Goal: Transaction & Acquisition: Purchase product/service

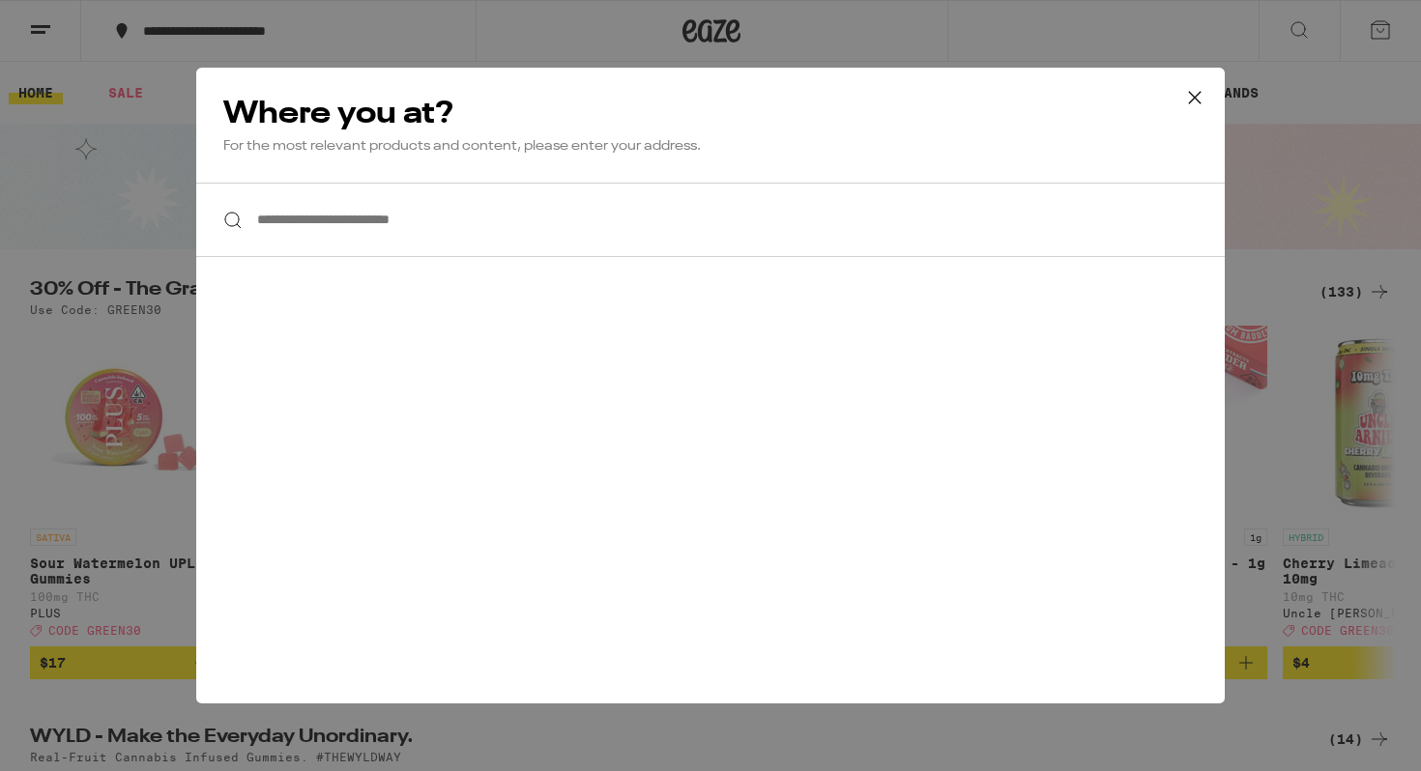
click at [637, 252] on input "**********" at bounding box center [710, 220] width 1029 height 74
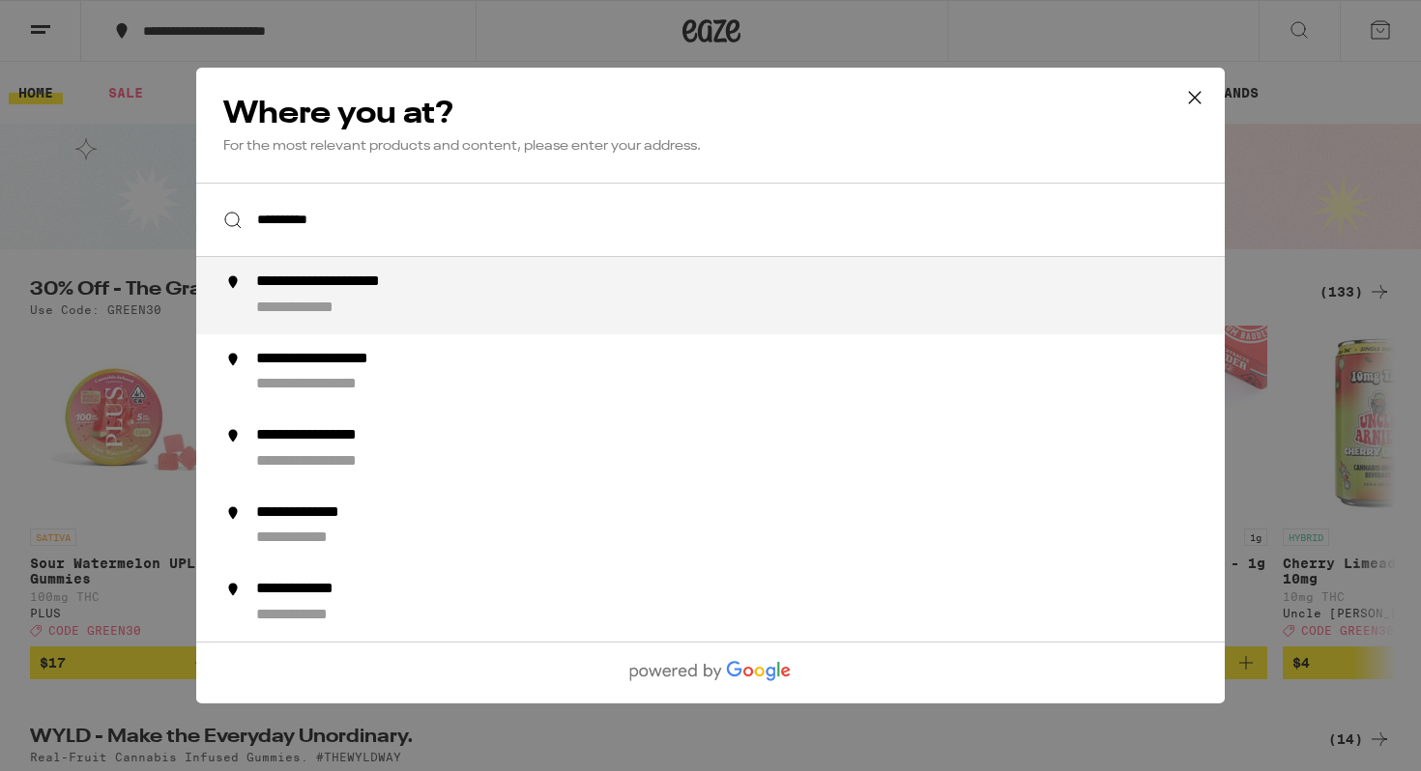
click at [543, 303] on div "**********" at bounding box center [749, 296] width 986 height 46
type input "**********"
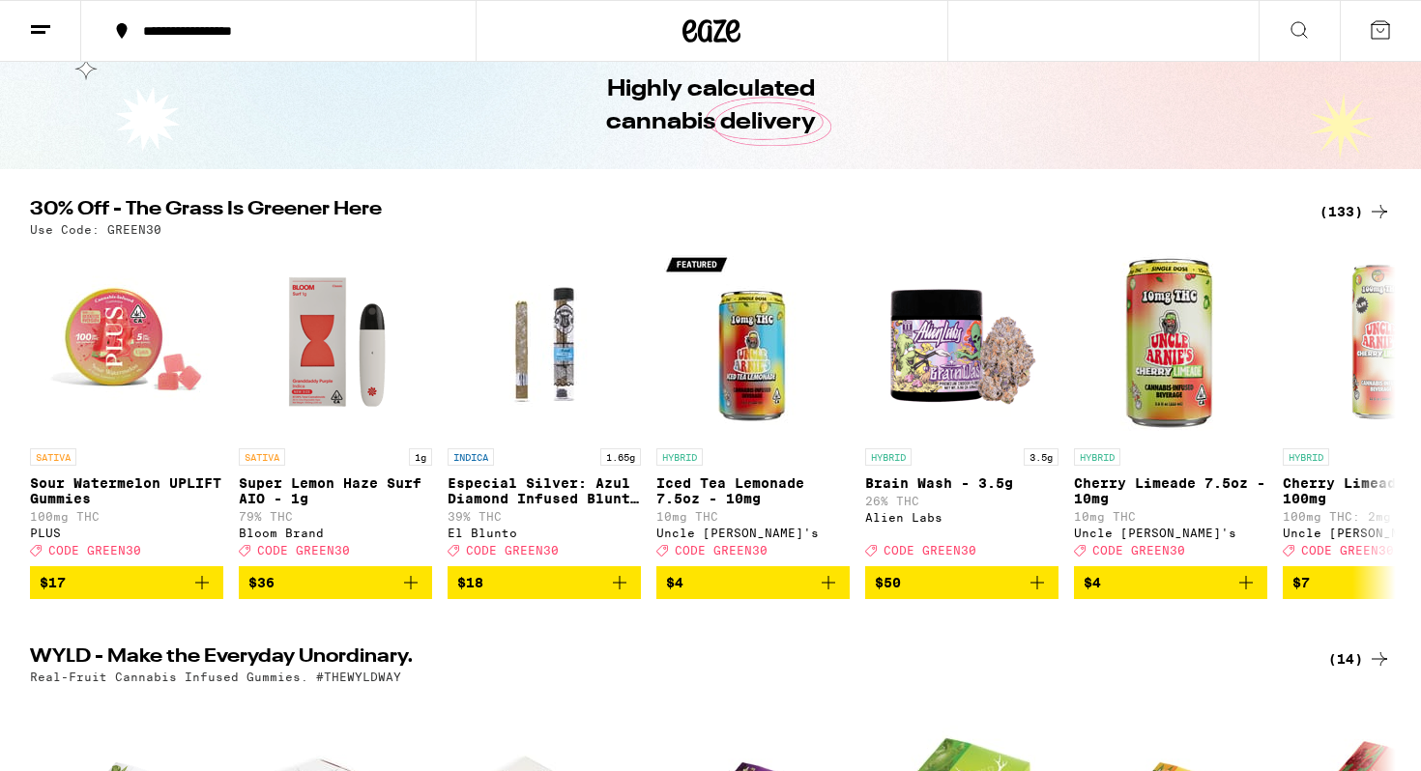
scroll to position [110, 0]
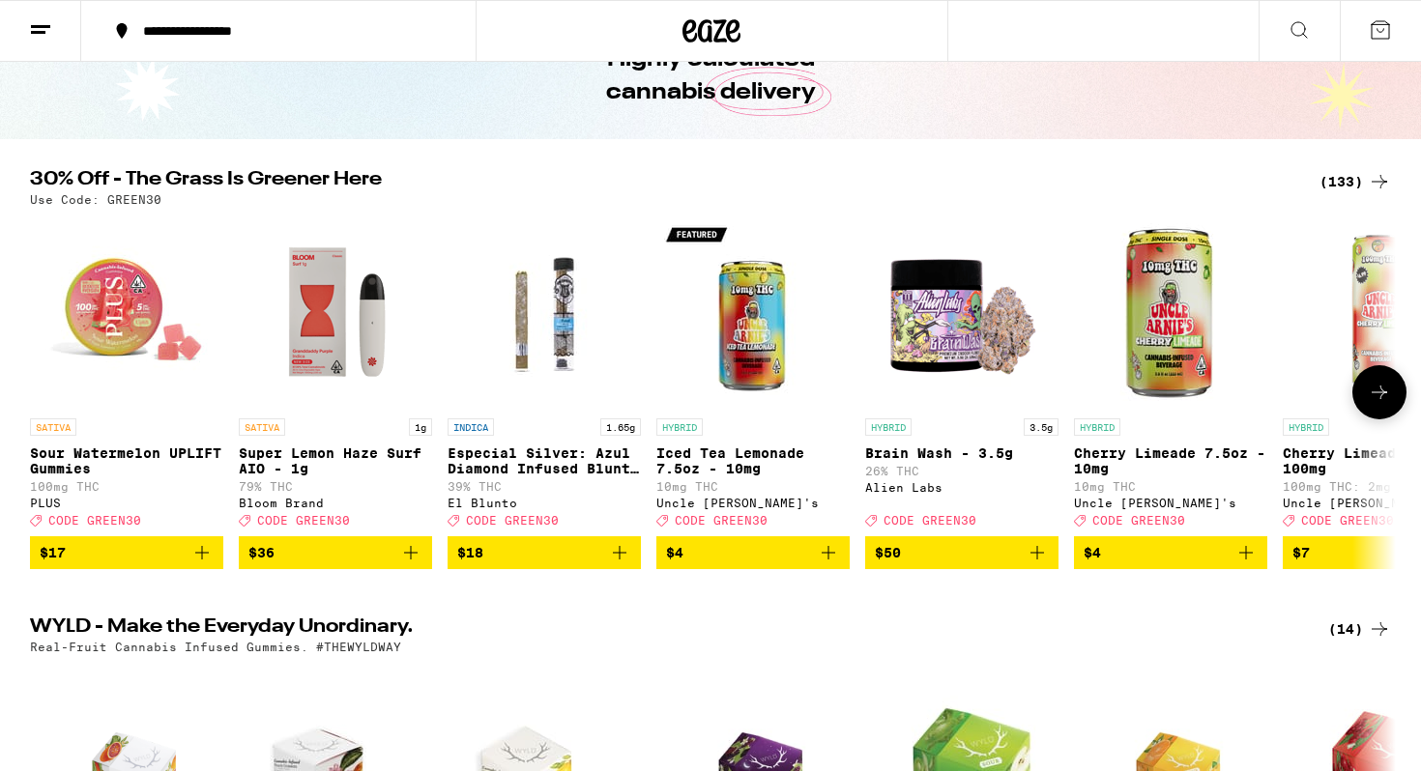
click at [832, 565] on icon "Add to bag" at bounding box center [828, 552] width 23 height 23
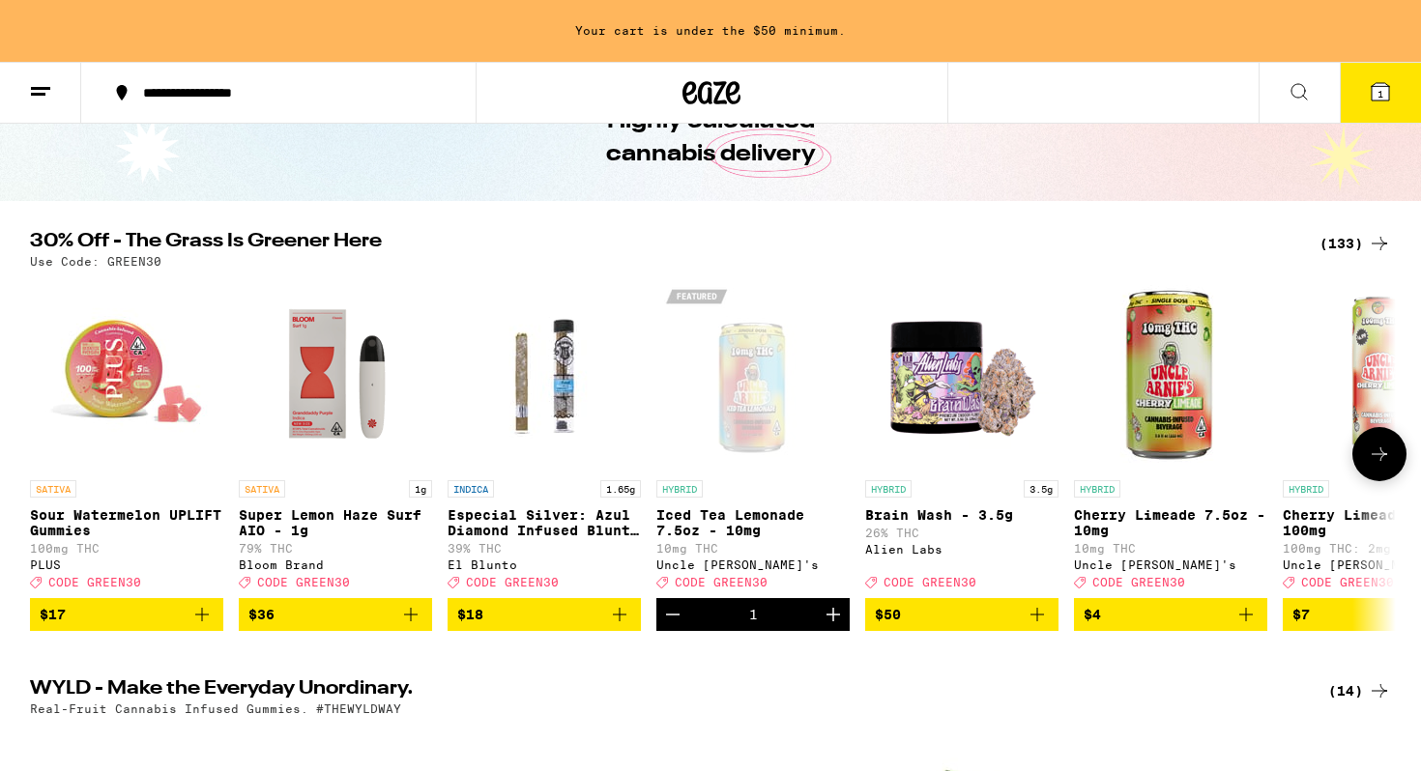
scroll to position [172, 0]
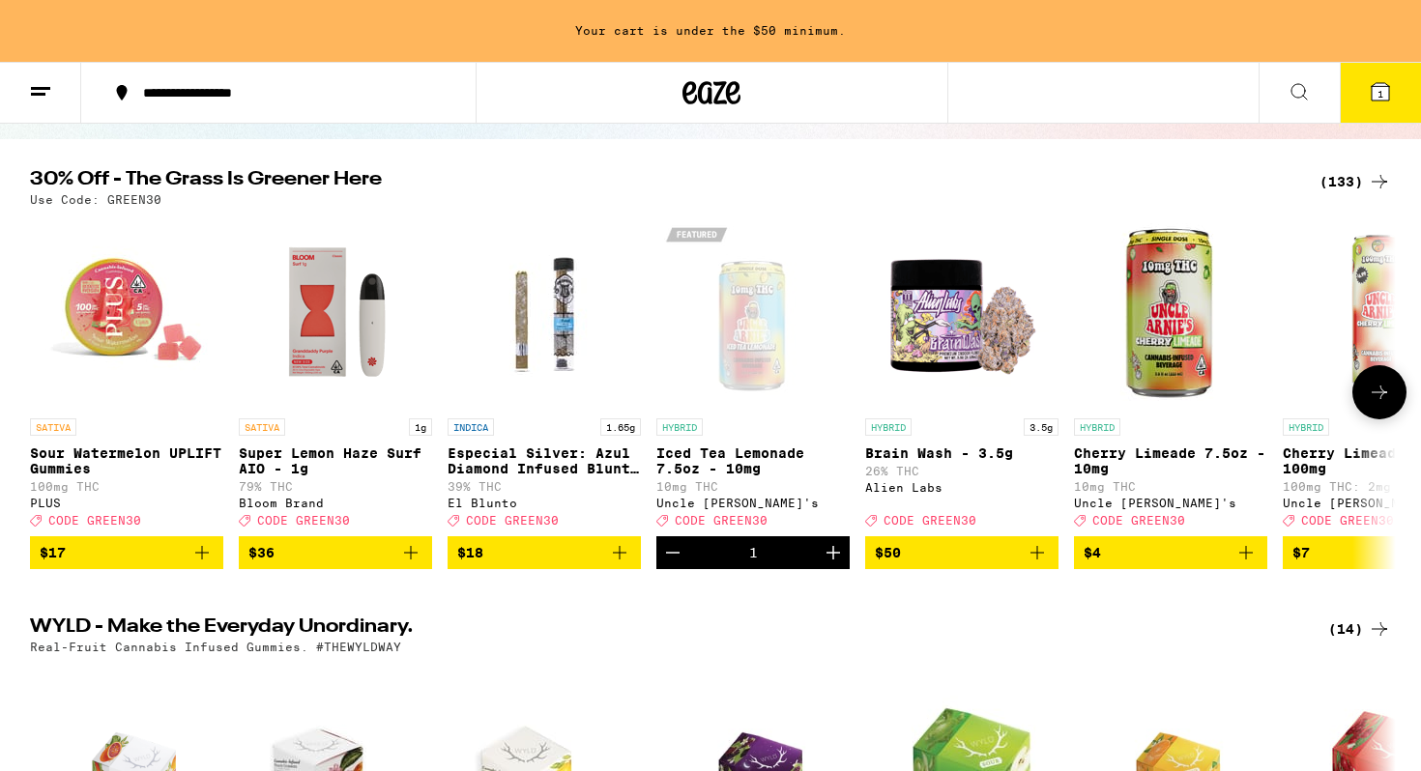
click at [832, 560] on icon "Increment" at bounding box center [834, 553] width 14 height 14
click at [1240, 562] on icon "Add to bag" at bounding box center [1246, 552] width 23 height 23
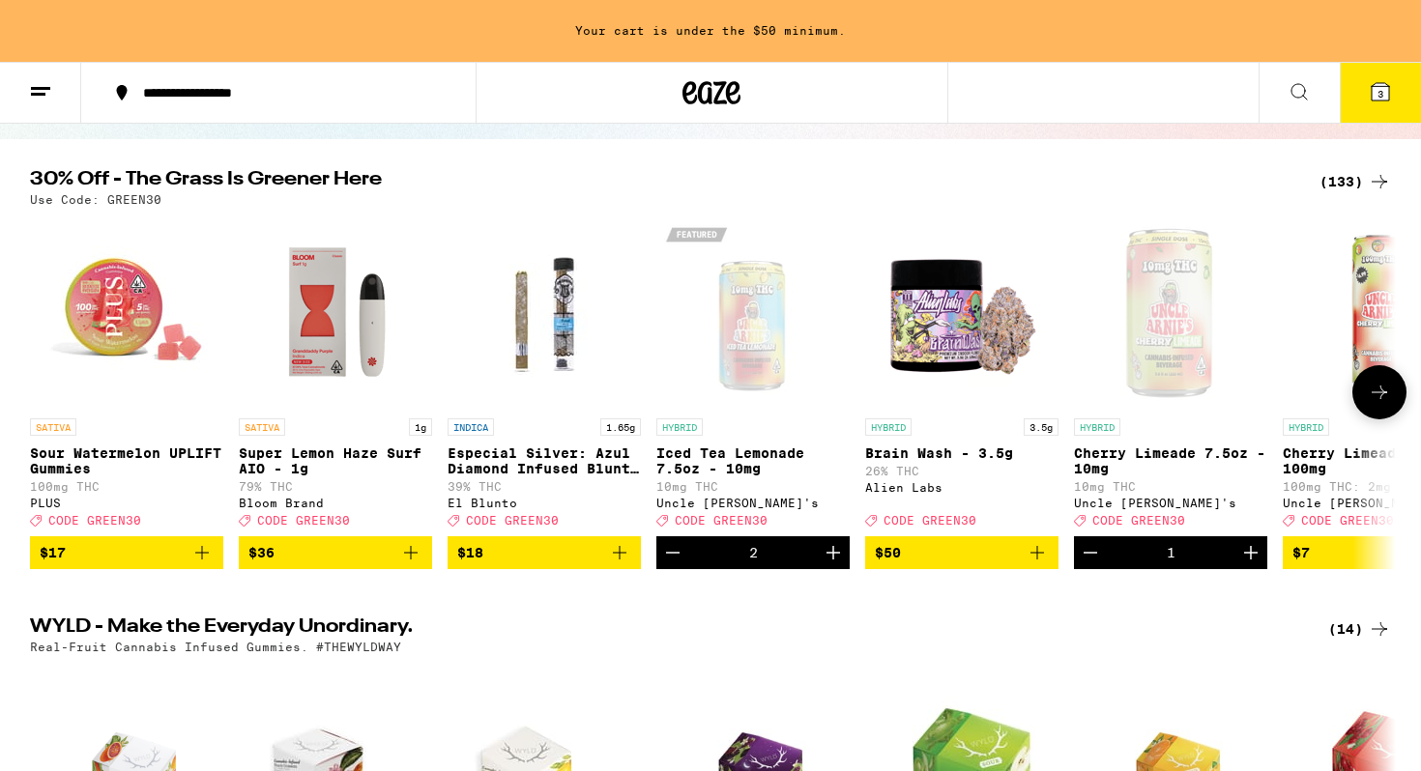
click at [1240, 562] on icon "Increment" at bounding box center [1250, 552] width 23 height 23
click at [1372, 634] on icon at bounding box center [1379, 629] width 23 height 23
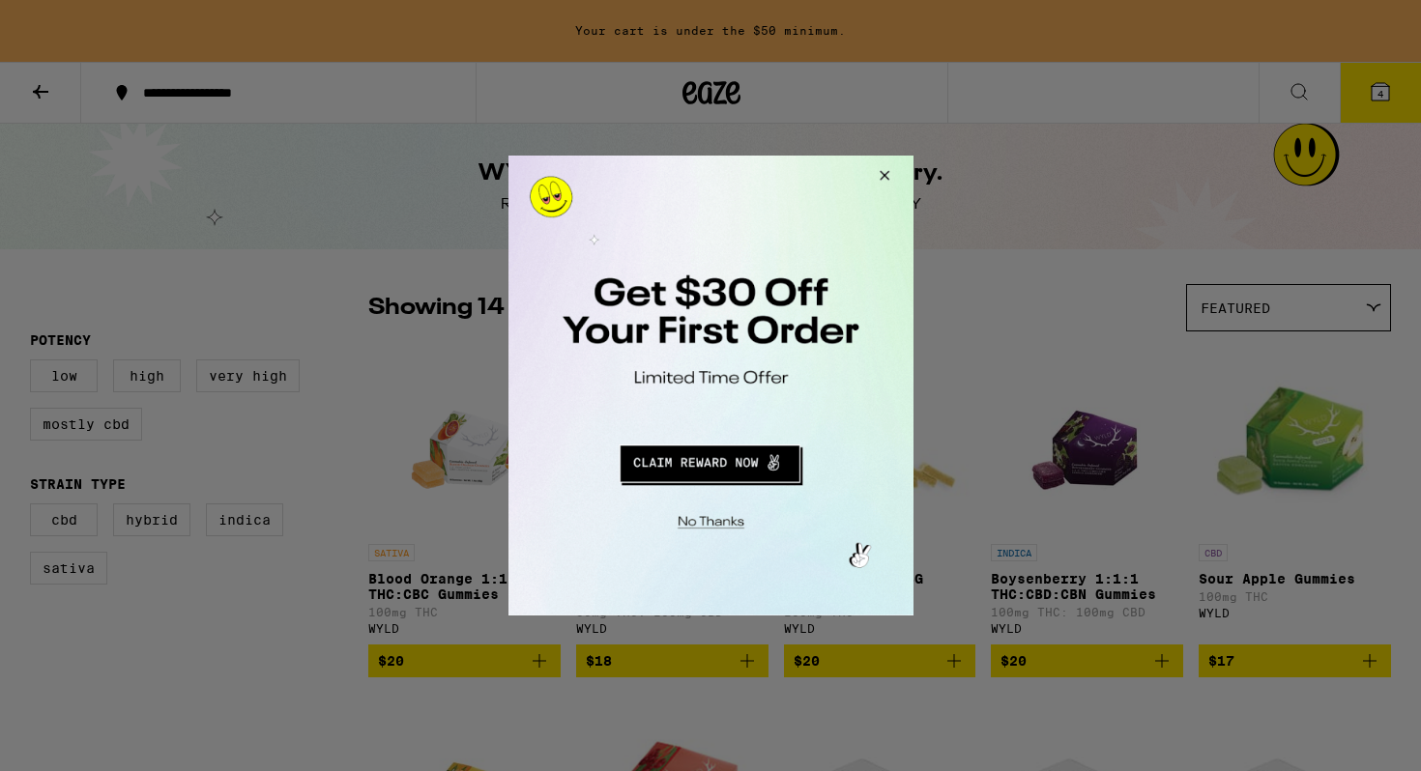
click at [886, 174] on button "Close Modal" at bounding box center [881, 179] width 52 height 46
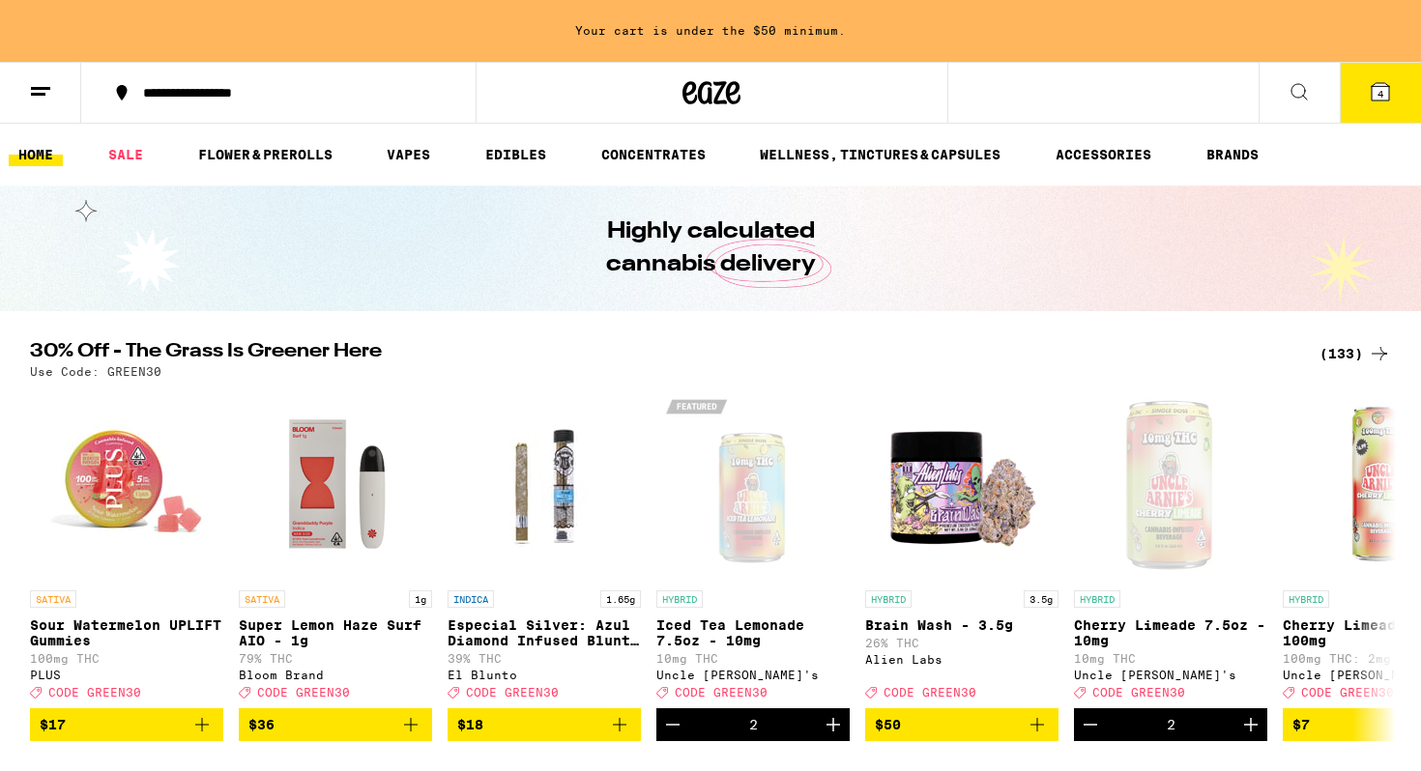
click at [1344, 352] on div "(133)" at bounding box center [1356, 353] width 72 height 23
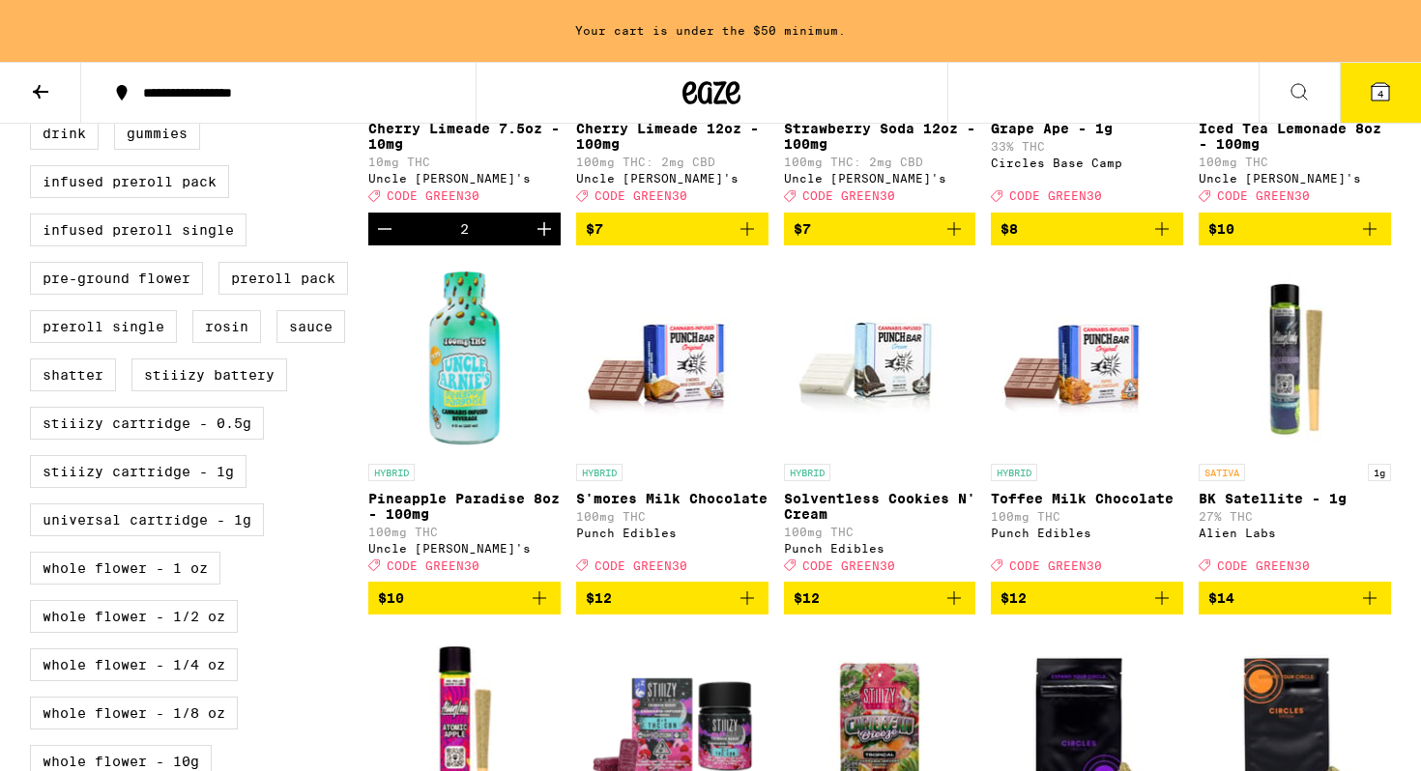
scroll to position [851, 0]
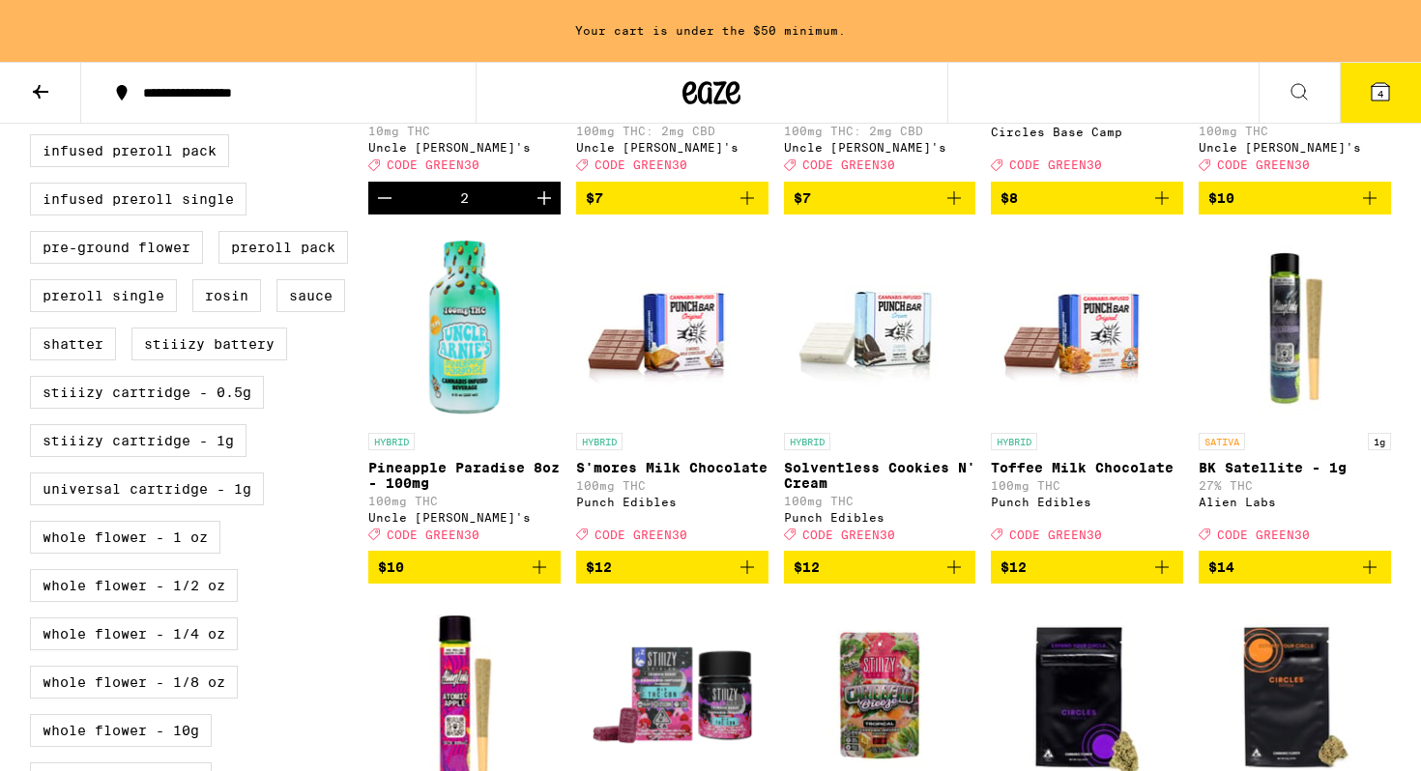
click at [536, 579] on icon "Add to bag" at bounding box center [539, 567] width 23 height 23
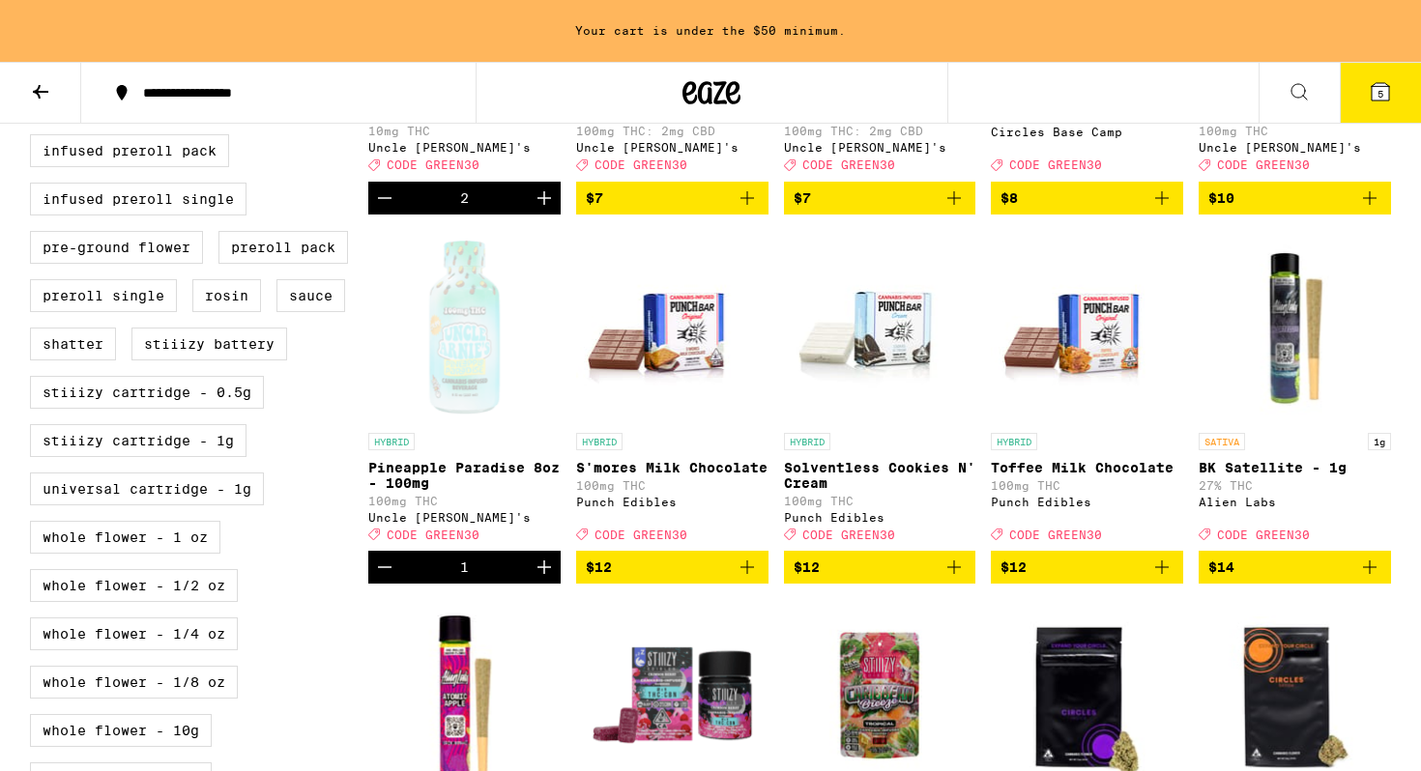
click at [536, 579] on icon "Increment" at bounding box center [544, 567] width 23 height 23
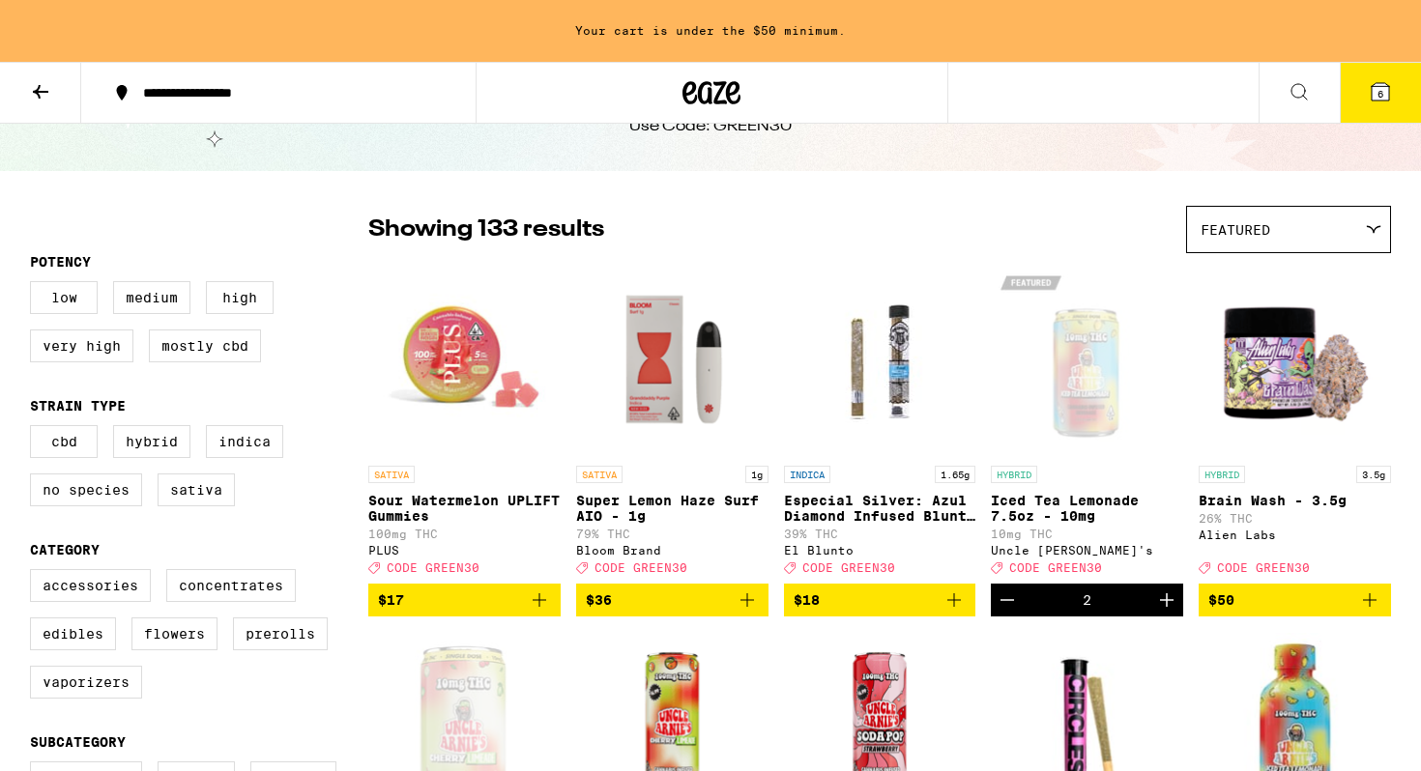
scroll to position [0, 0]
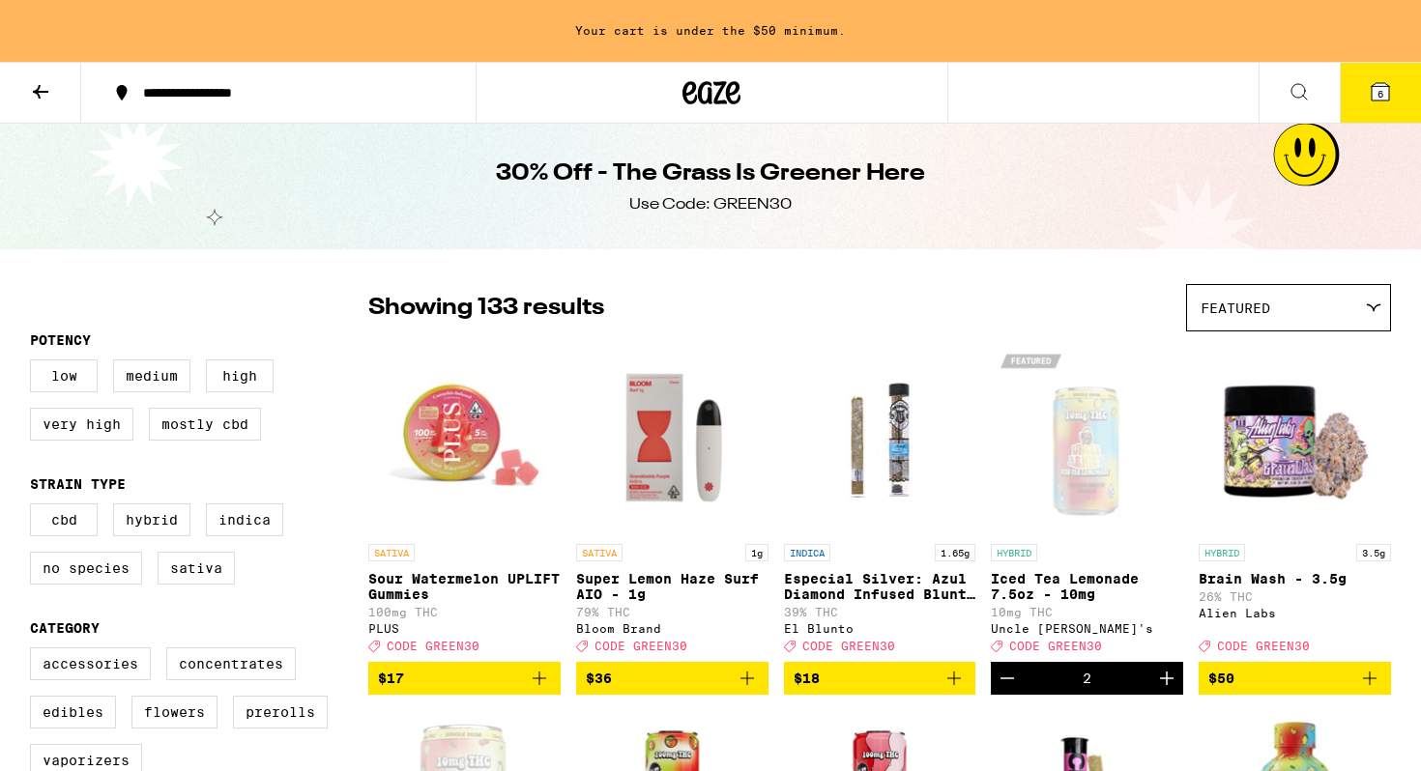
click at [1298, 96] on icon at bounding box center [1299, 91] width 23 height 23
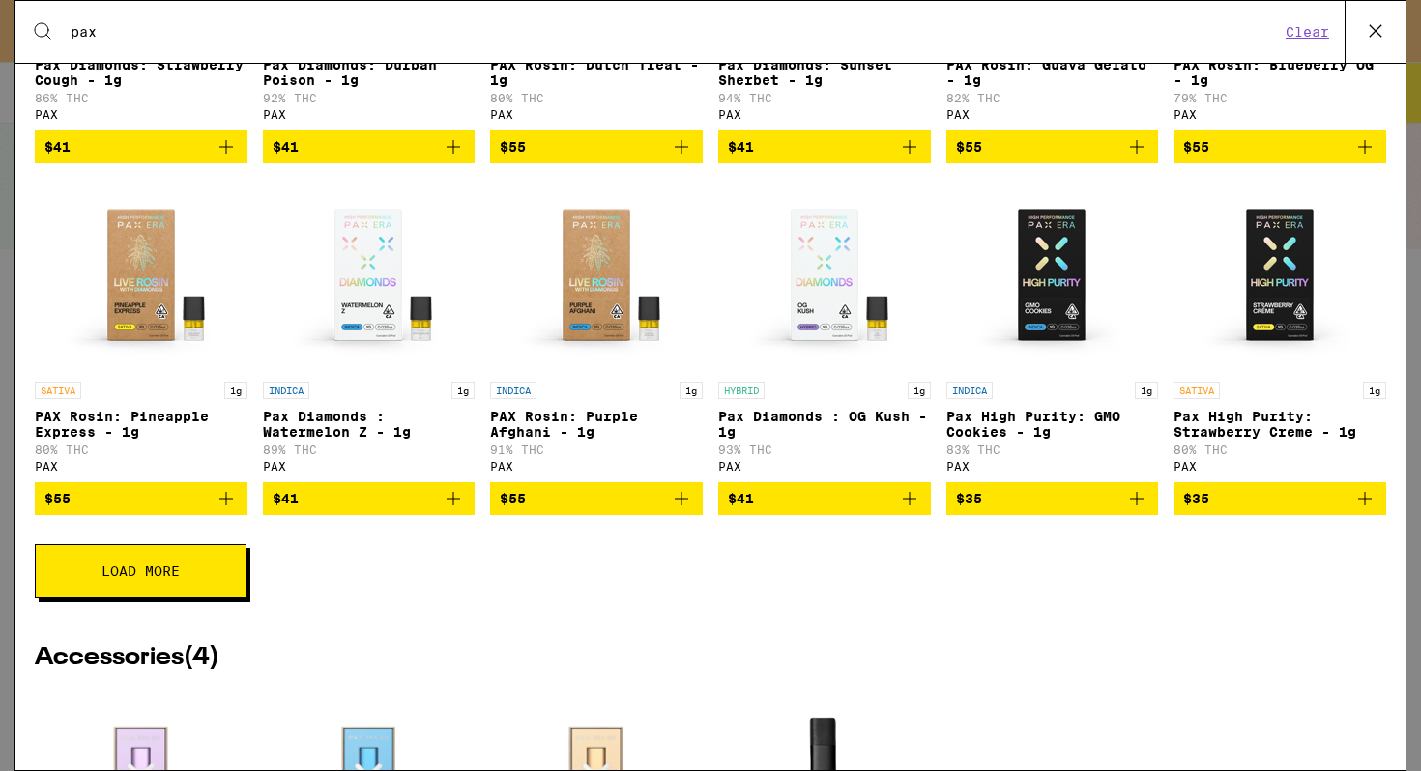
scroll to position [603, 0]
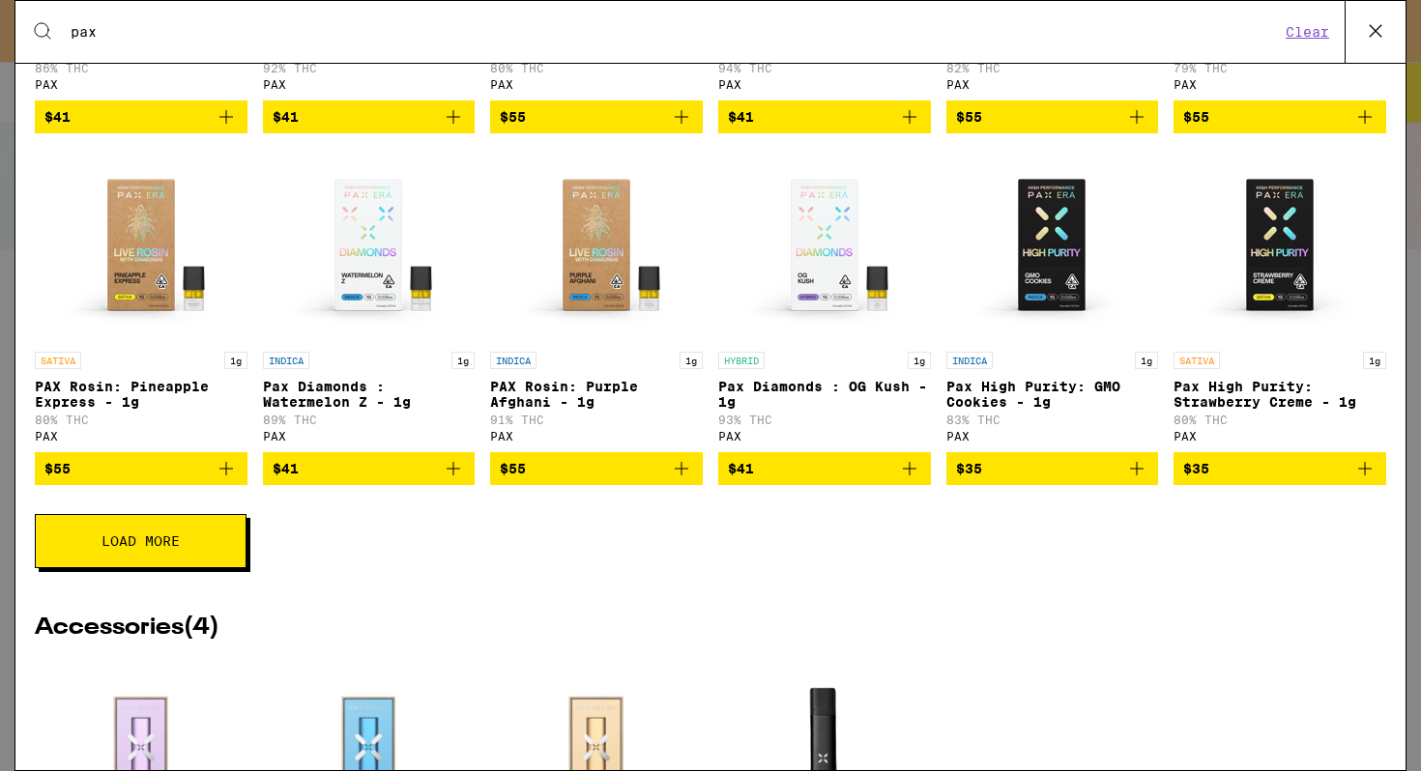
type input "pax"
click at [660, 480] on span "$55" at bounding box center [596, 468] width 193 height 23
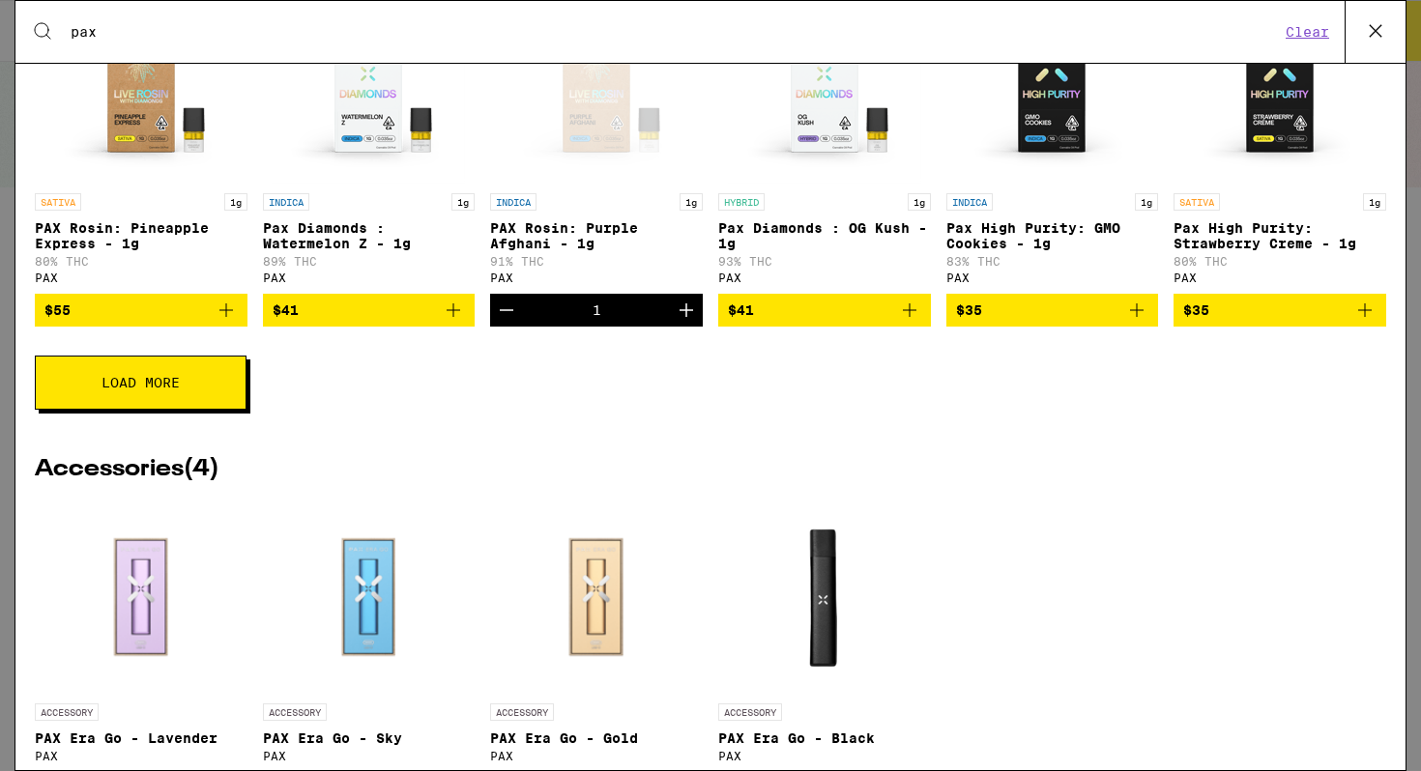
scroll to position [765, 0]
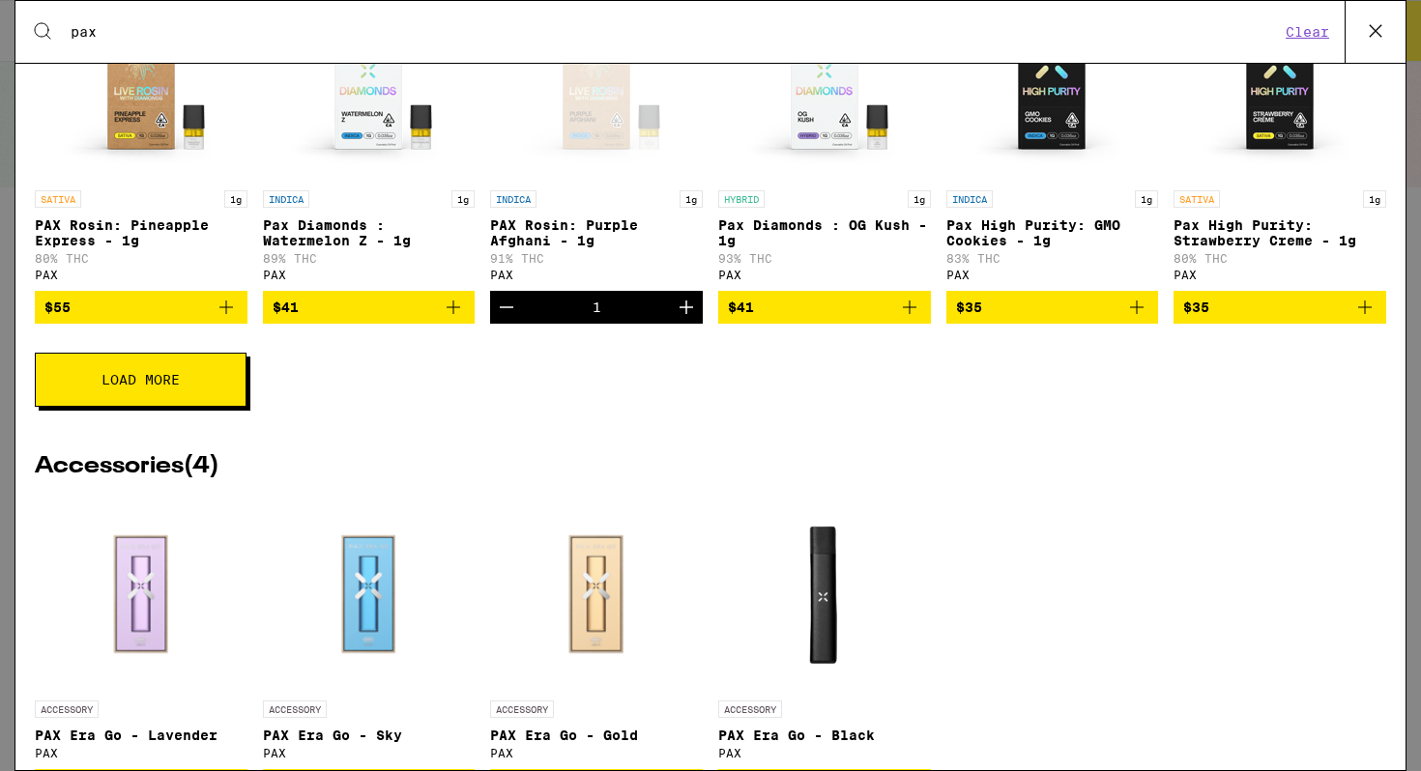
click at [180, 389] on button "Load More" at bounding box center [141, 380] width 212 height 54
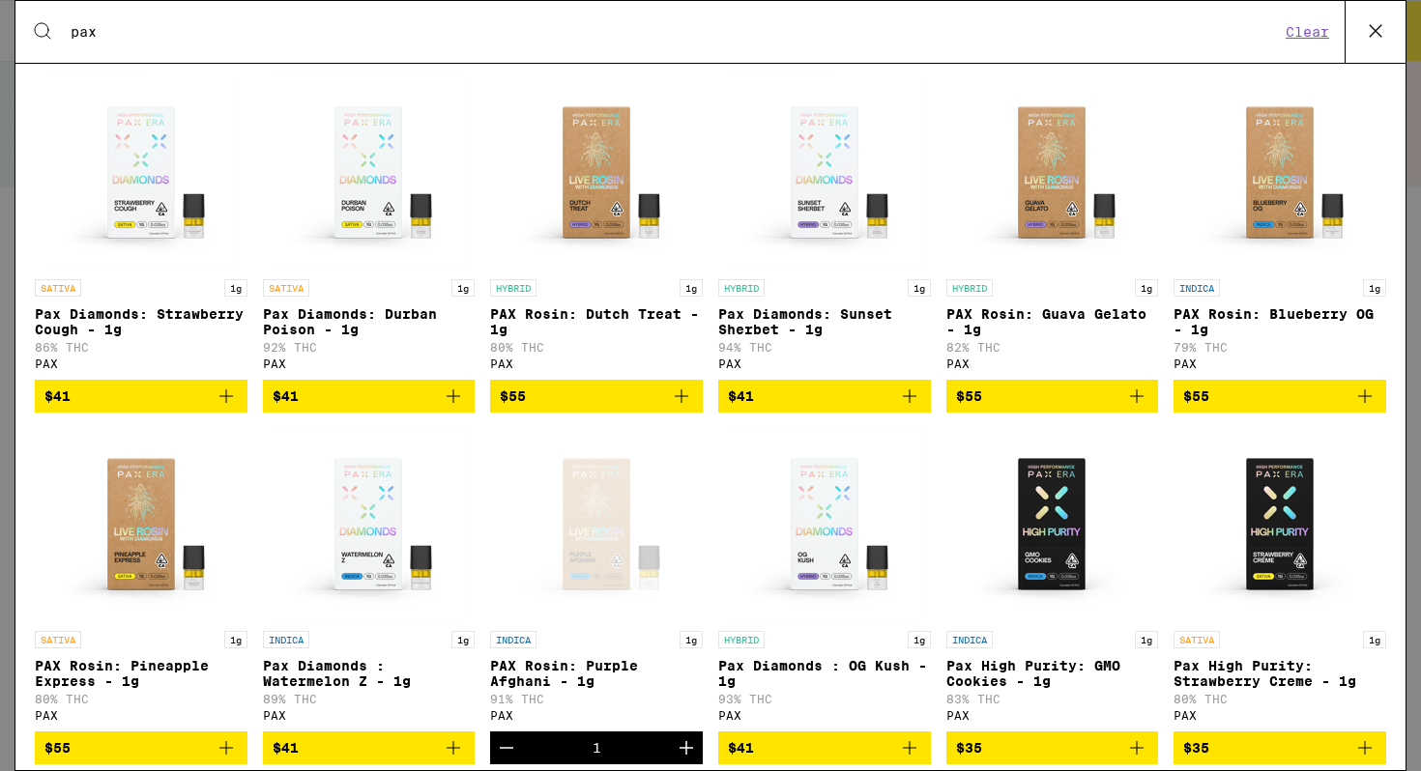
scroll to position [0, 0]
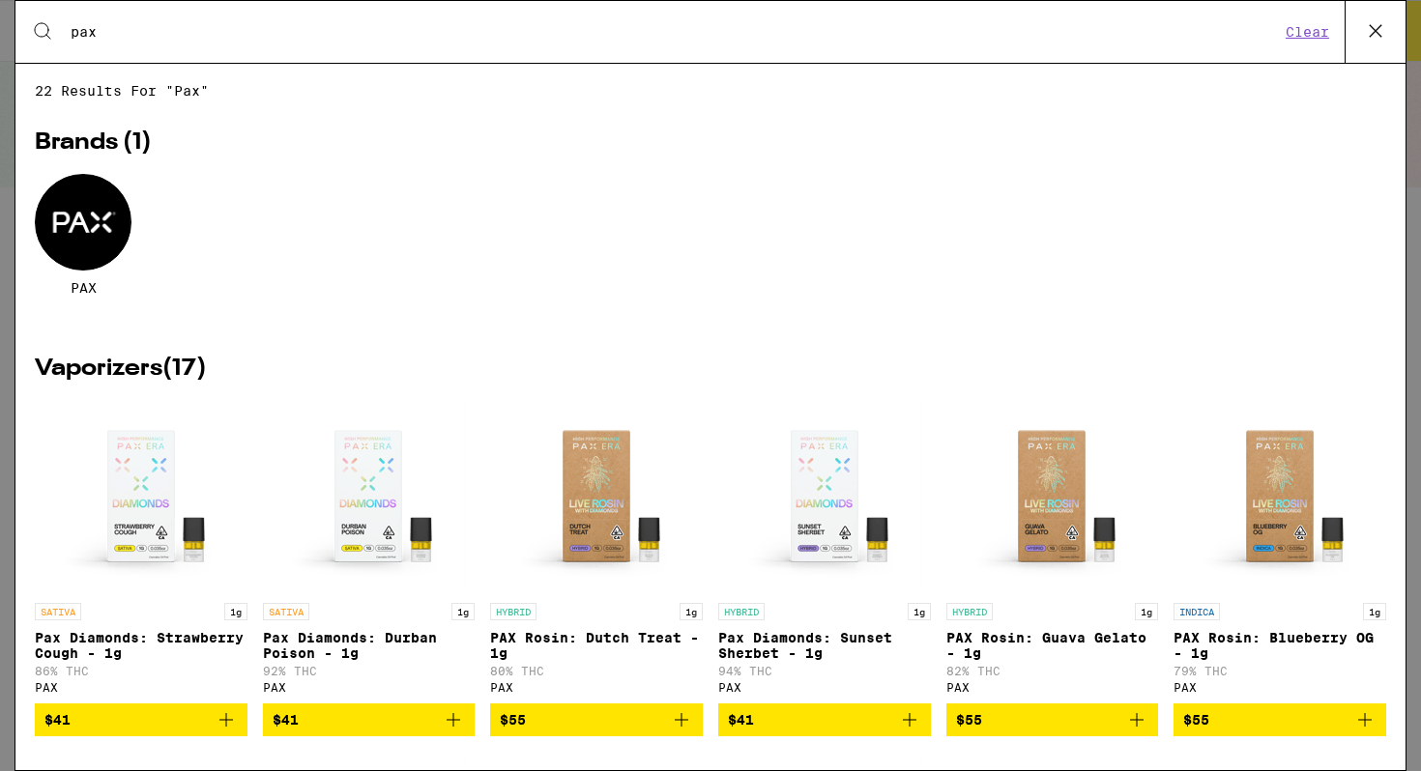
click at [1377, 44] on icon at bounding box center [1375, 30] width 29 height 29
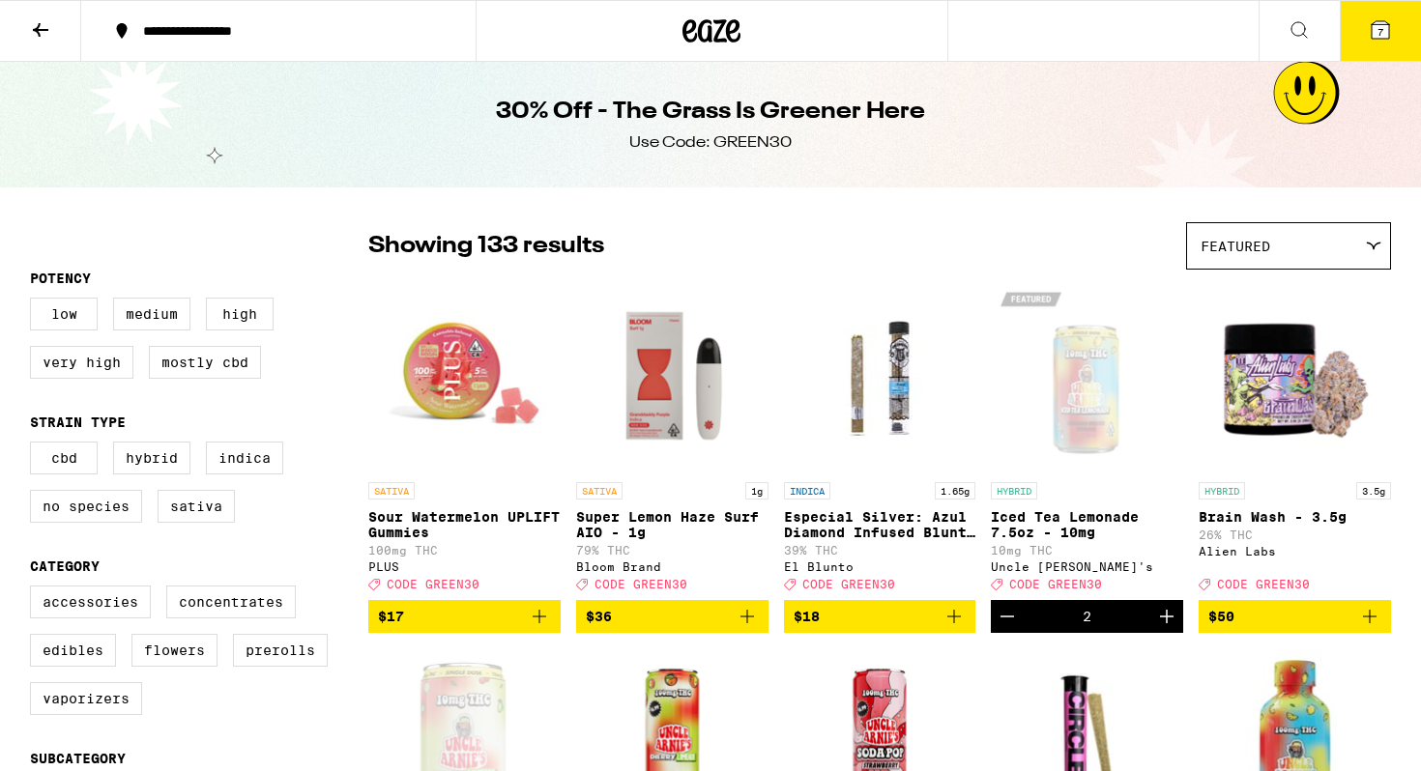
click at [1381, 22] on icon at bounding box center [1380, 29] width 17 height 17
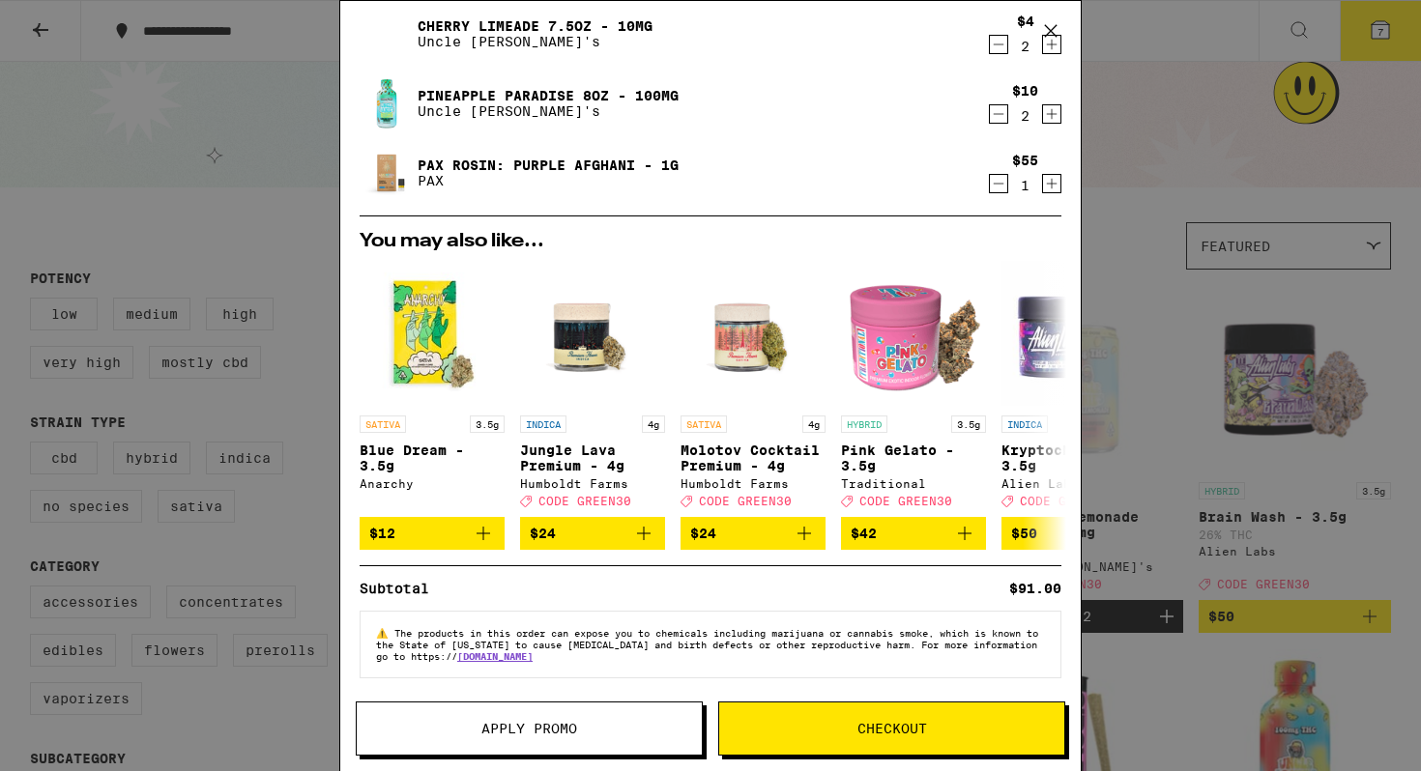
scroll to position [140, 0]
click at [536, 731] on span "Apply Promo" at bounding box center [529, 729] width 96 height 14
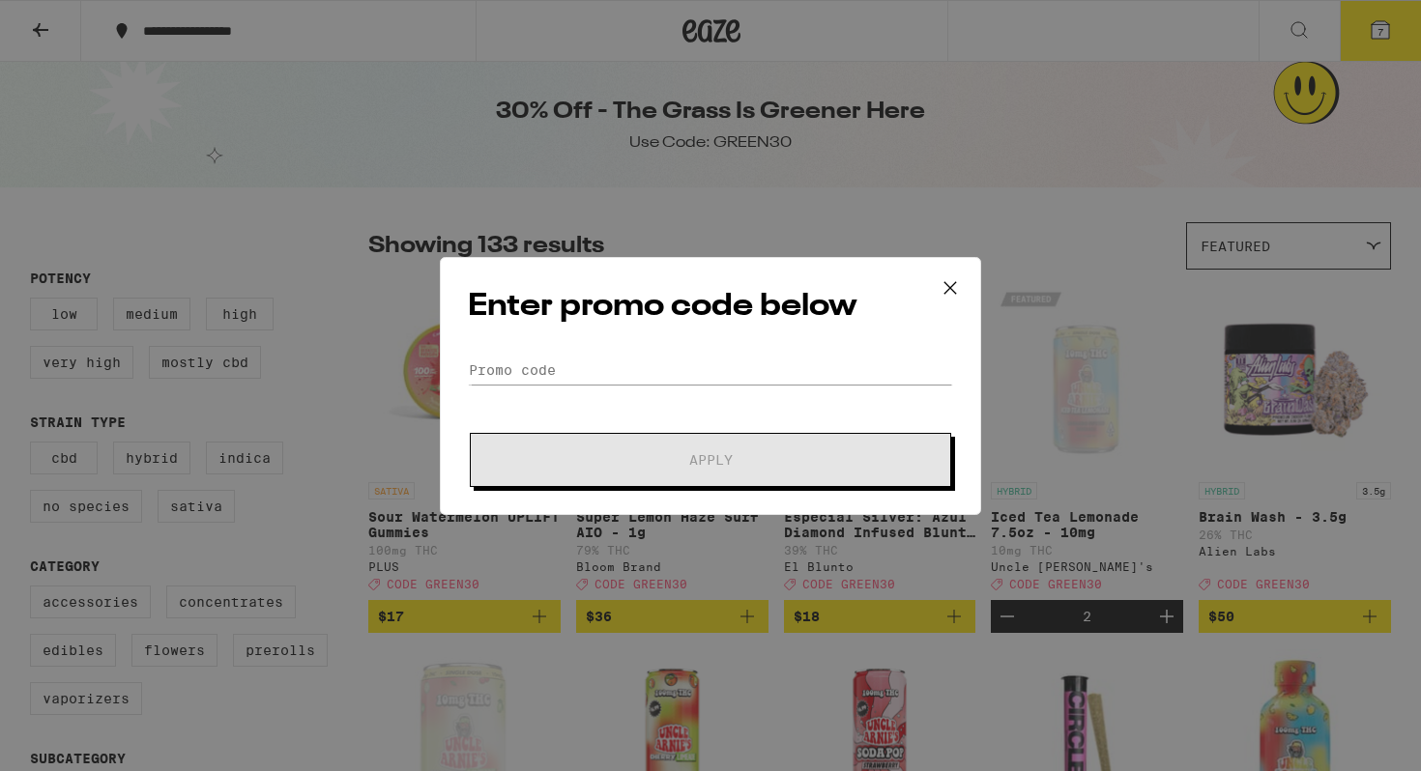
click at [605, 354] on div "Enter promo code below Promo Code Apply" at bounding box center [710, 386] width 541 height 258
click at [551, 374] on input "Promo Code" at bounding box center [710, 370] width 485 height 29
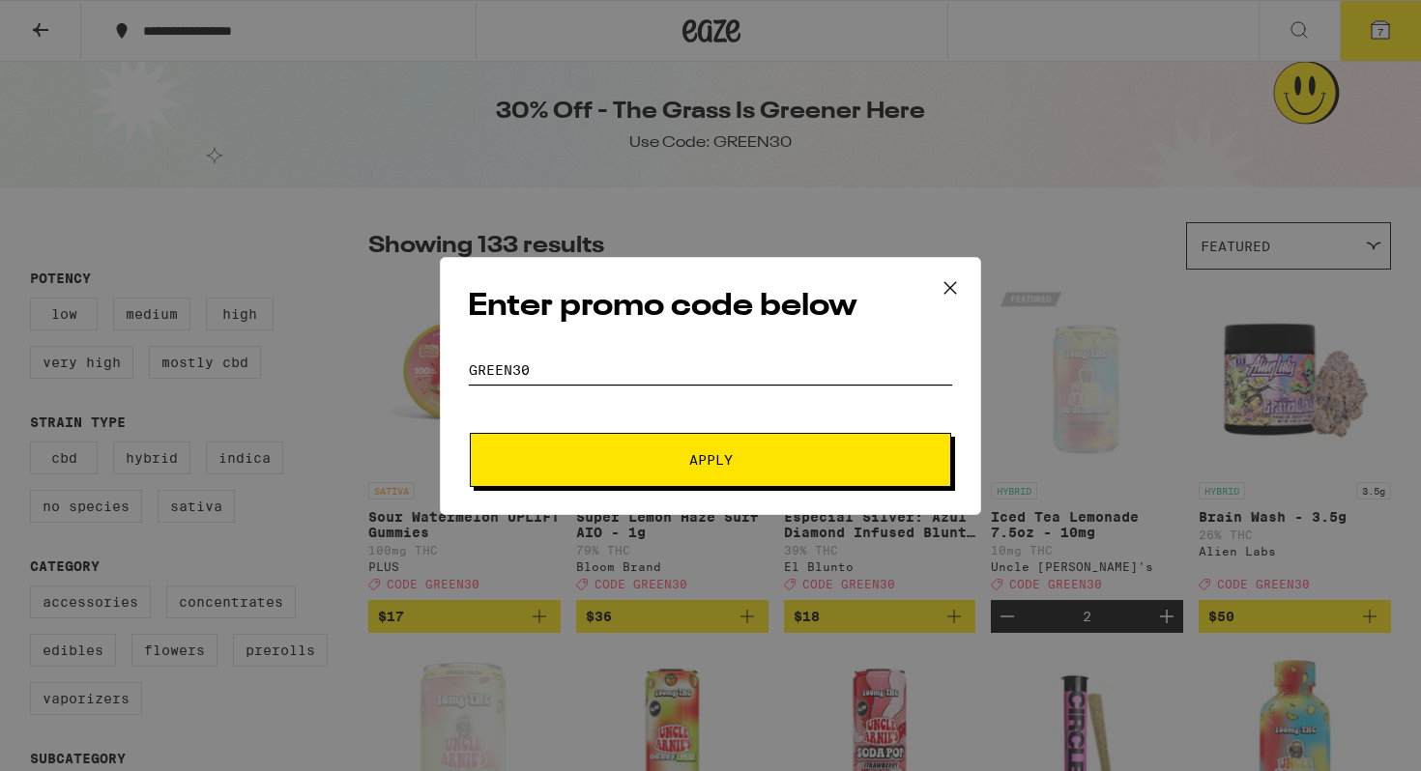
type input "green30"
click at [613, 446] on button "Apply" at bounding box center [710, 460] width 481 height 54
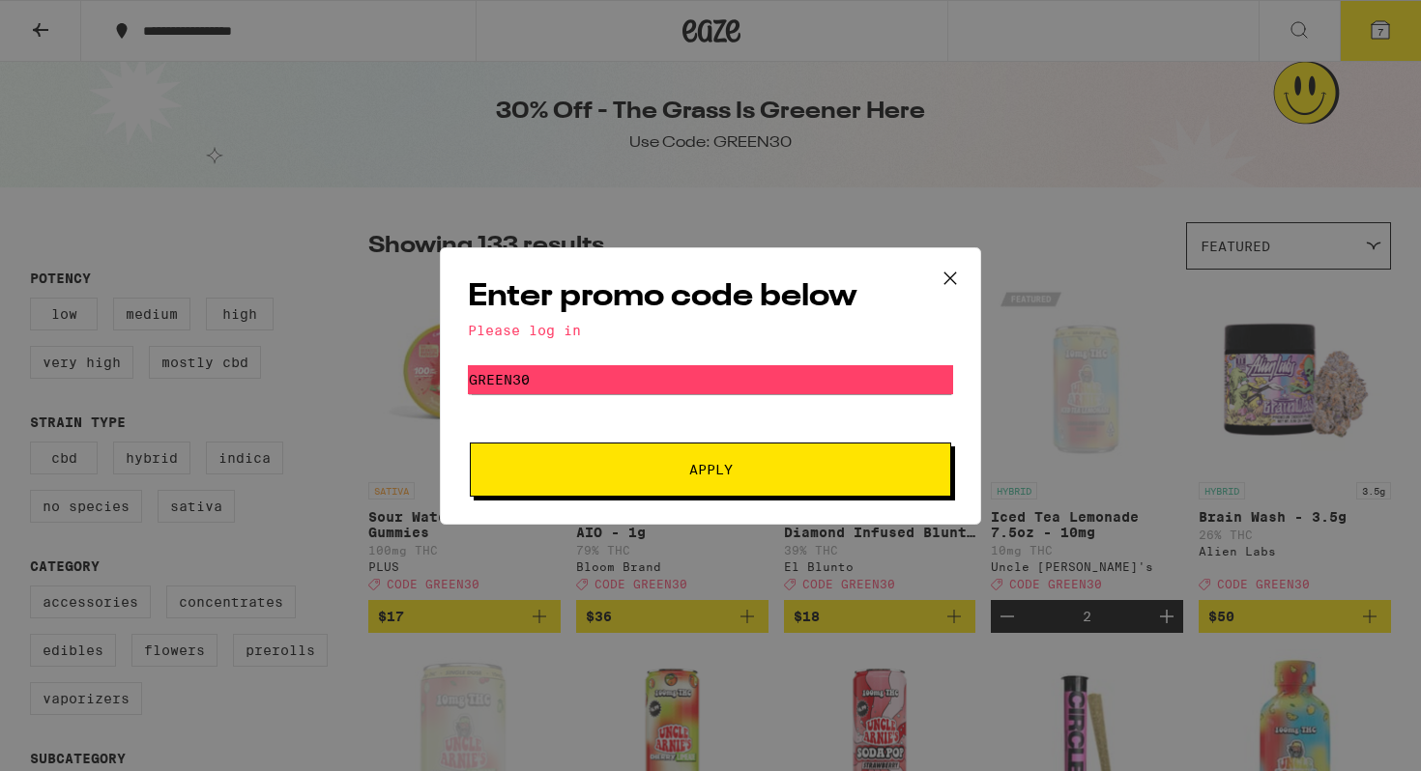
click at [786, 489] on button "Apply" at bounding box center [710, 470] width 481 height 54
click at [950, 287] on icon at bounding box center [950, 278] width 29 height 29
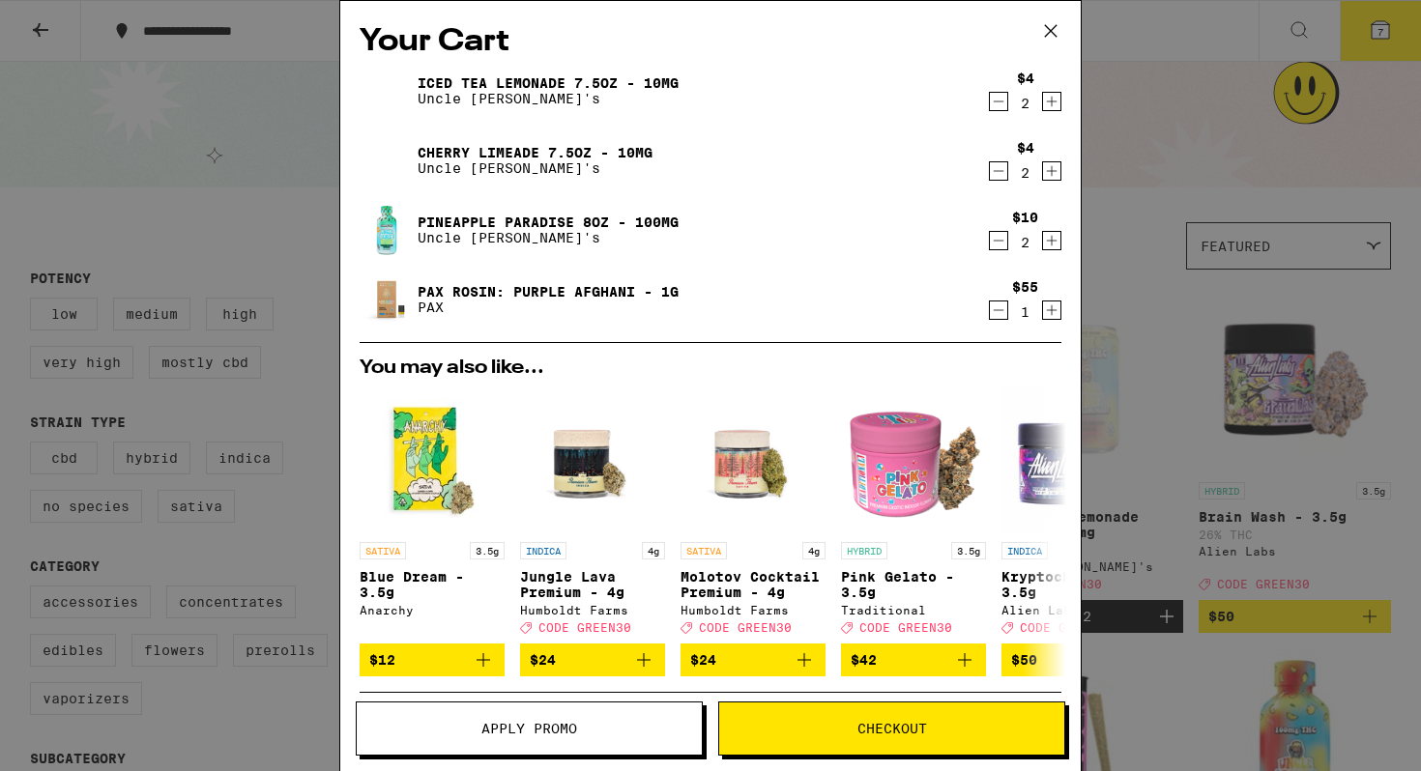
click at [1381, 36] on div "Your Cart Iced Tea Lemonade 7.5oz - 10mg Uncle [PERSON_NAME]'s $4 2 Cherry Lime…" at bounding box center [710, 385] width 1421 height 771
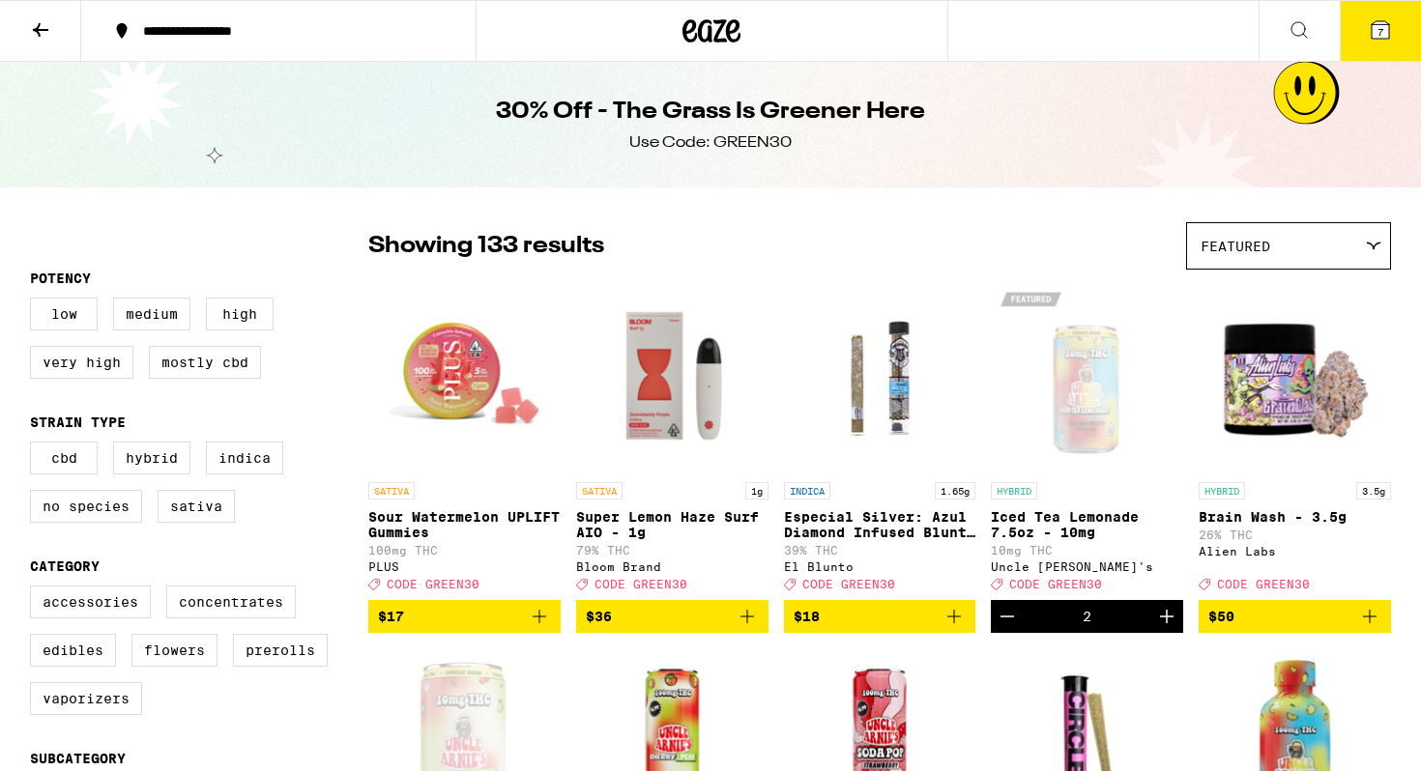
click at [1382, 41] on button "7" at bounding box center [1380, 31] width 81 height 60
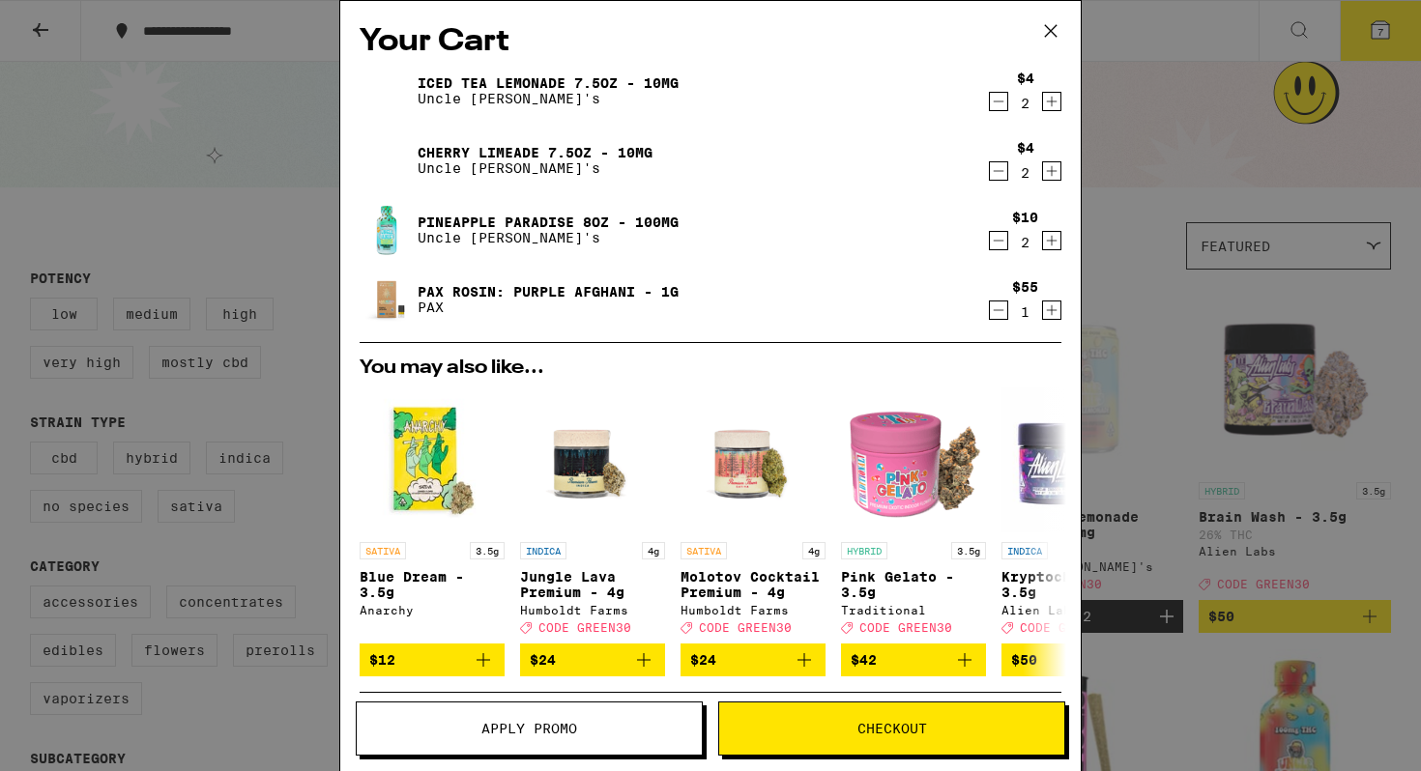
scroll to position [140, 0]
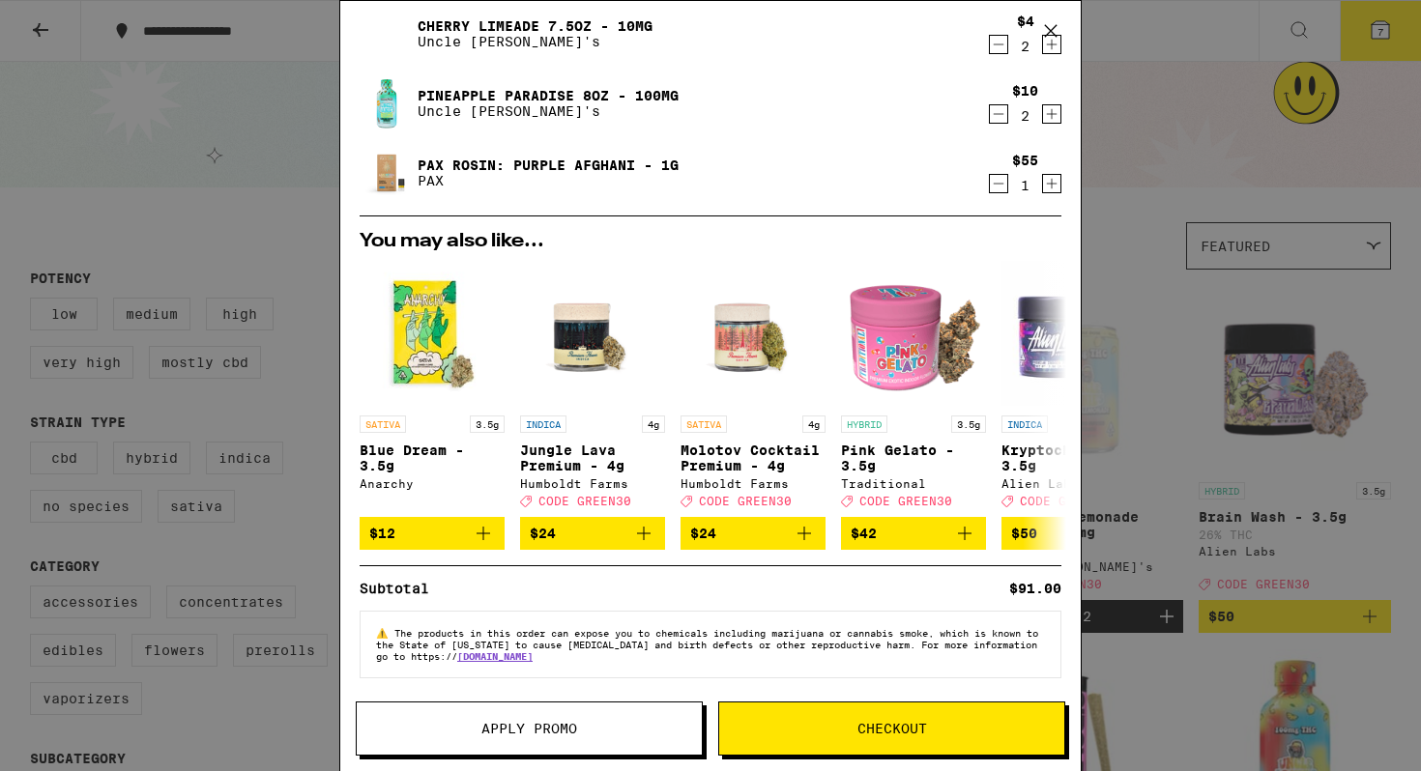
click at [861, 735] on span "Checkout" at bounding box center [893, 729] width 70 height 14
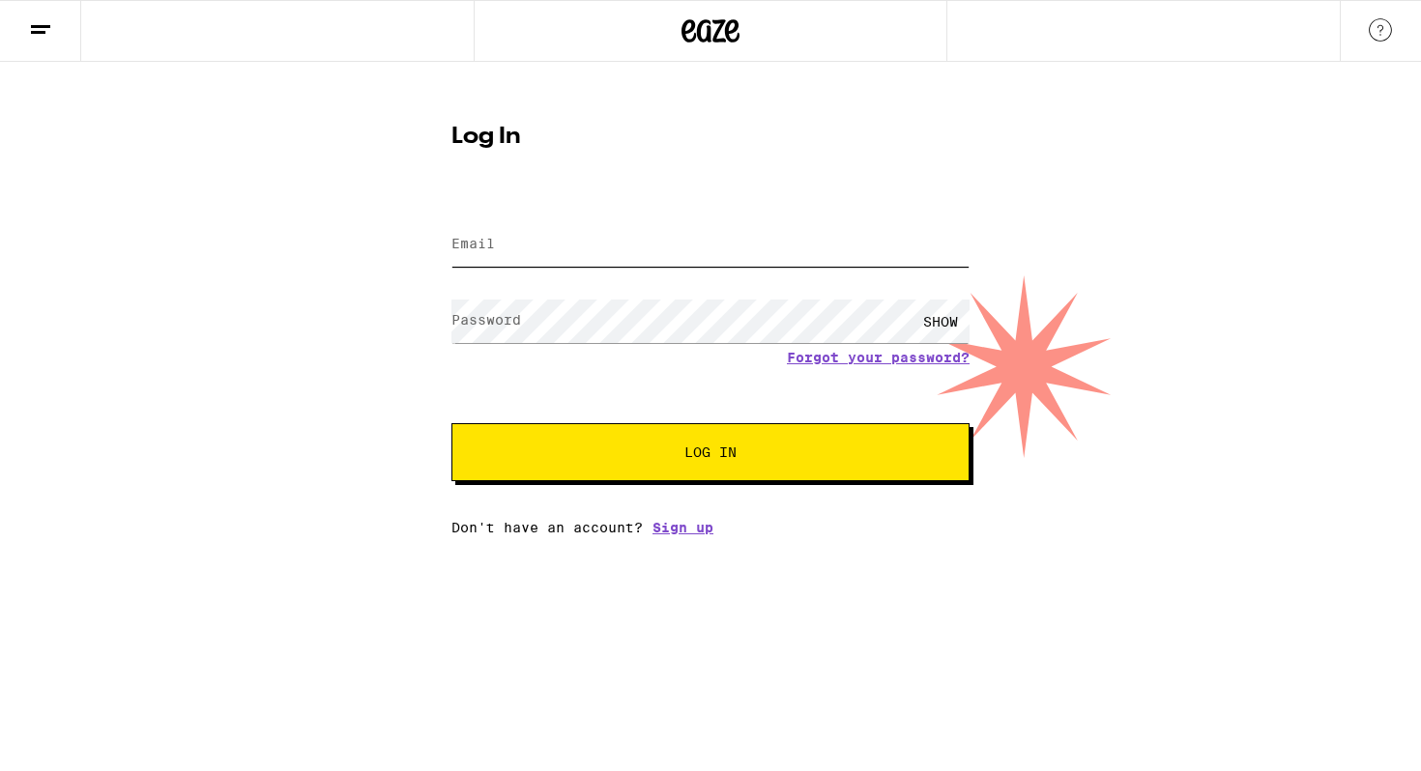
click at [695, 253] on input "Email" at bounding box center [710, 245] width 518 height 44
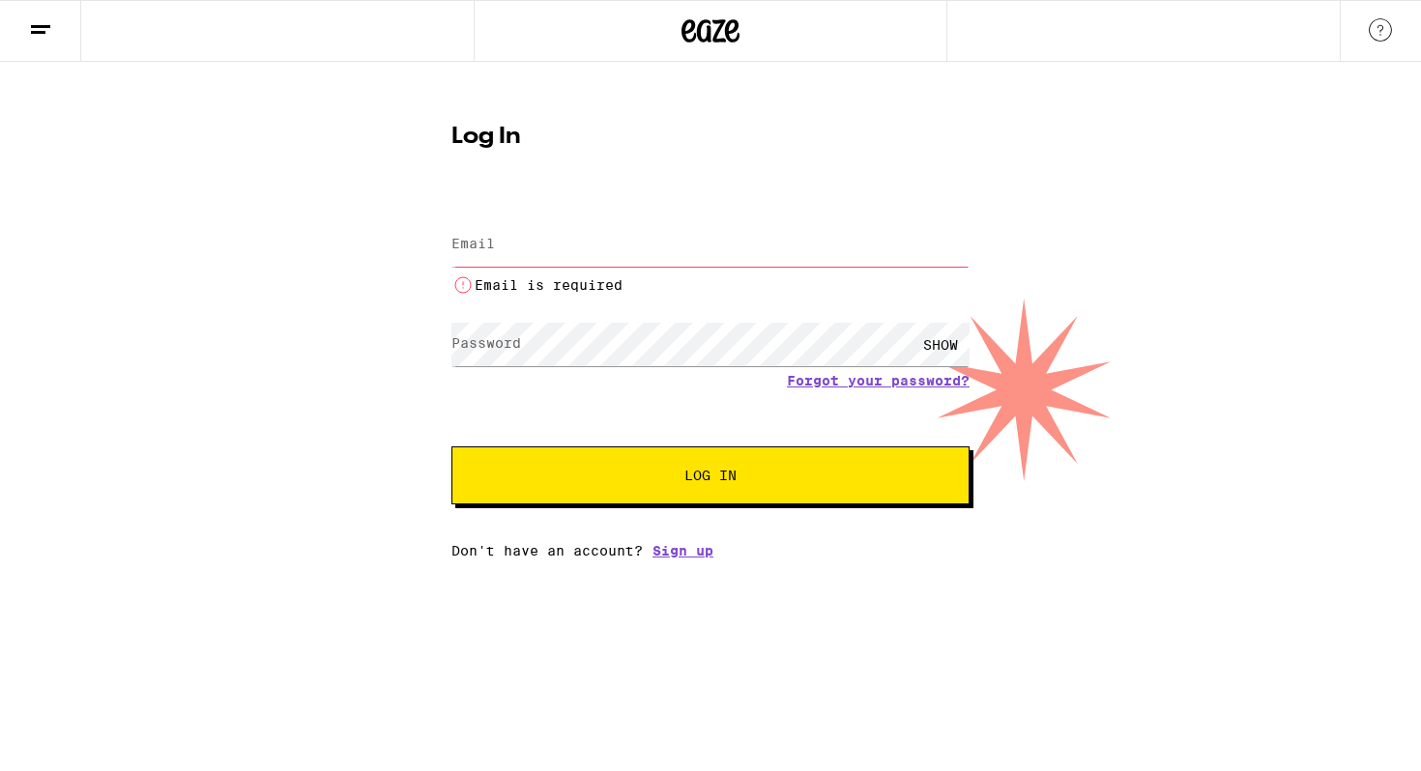
type input "[EMAIL_ADDRESS][DOMAIN_NAME]"
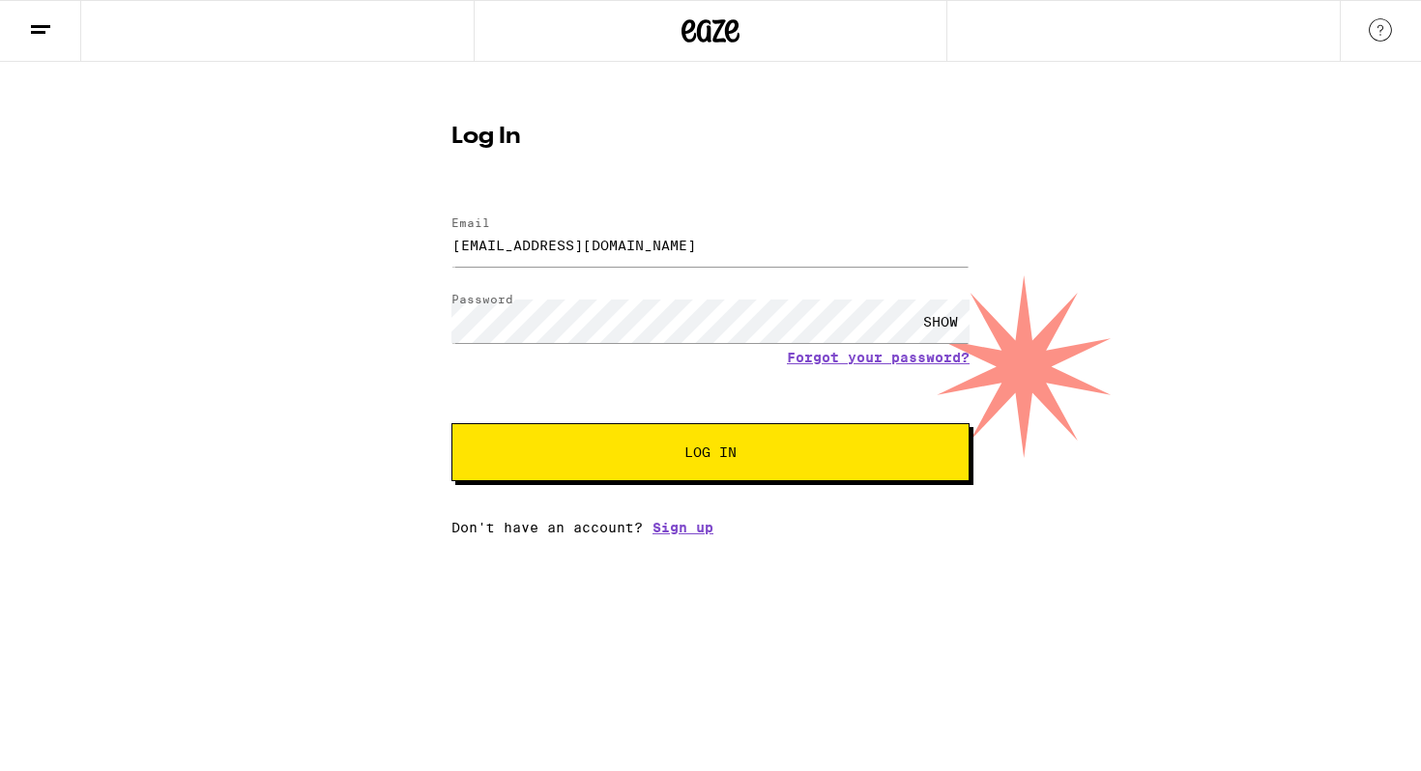
click at [686, 458] on span "Log In" at bounding box center [710, 453] width 52 height 14
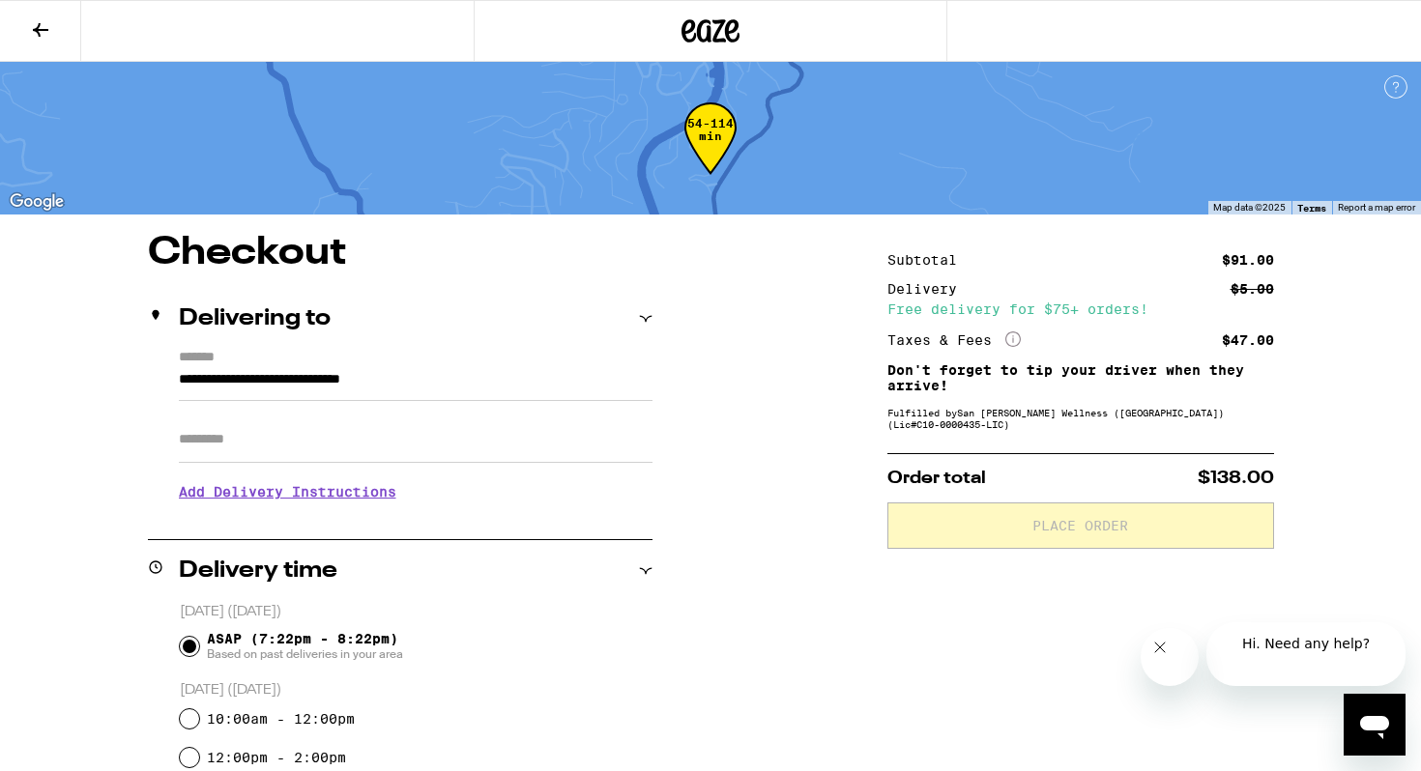
click at [44, 24] on icon at bounding box center [40, 29] width 23 height 23
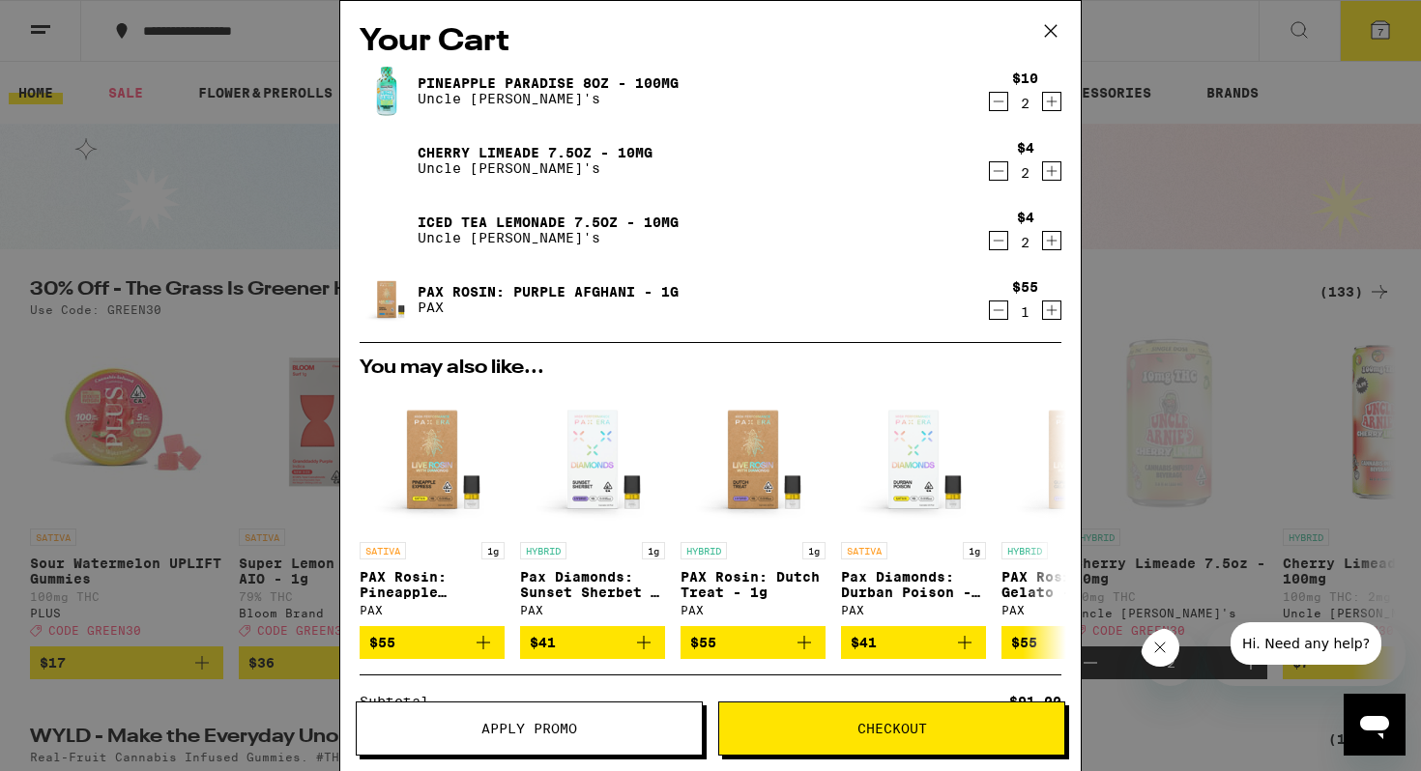
click at [596, 734] on span "Apply Promo" at bounding box center [529, 729] width 345 height 14
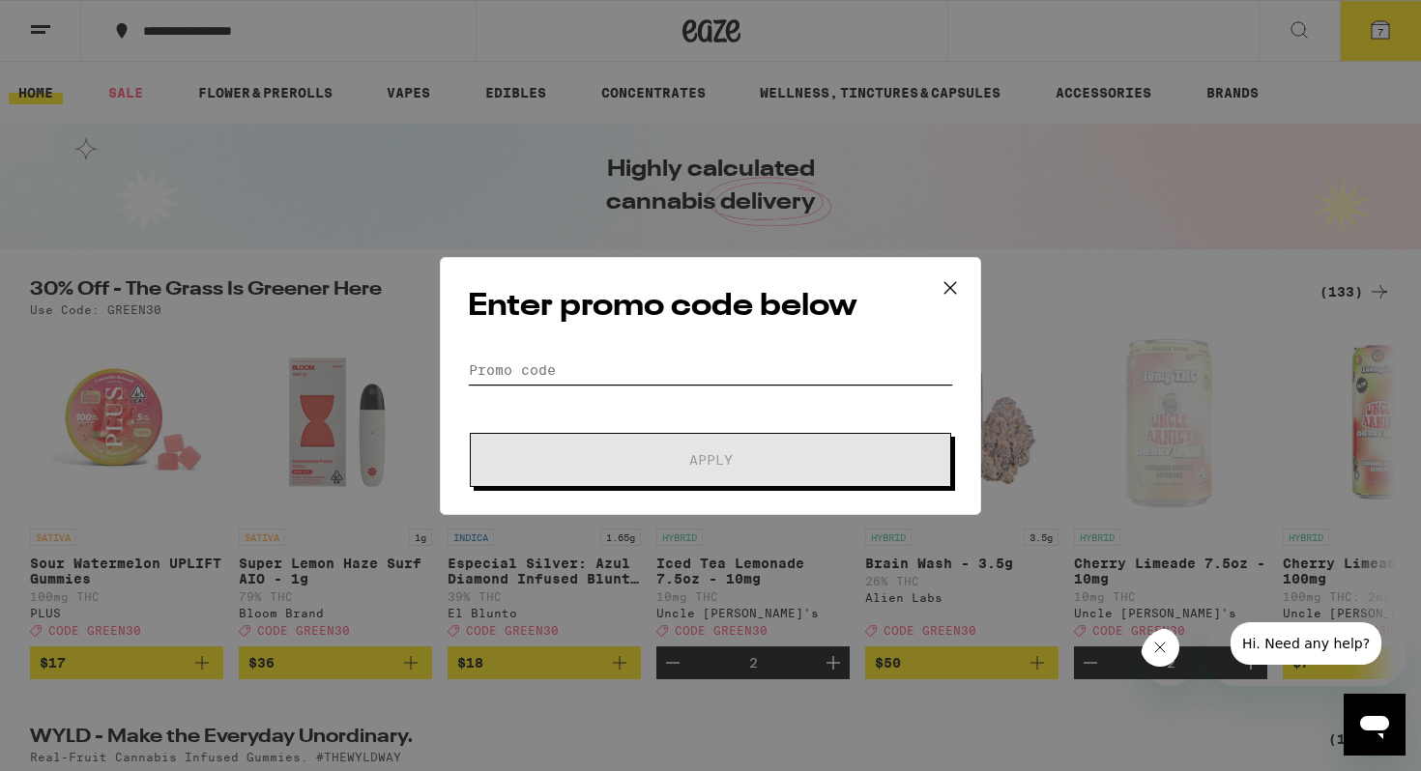
click at [583, 360] on input "Promo Code" at bounding box center [710, 370] width 485 height 29
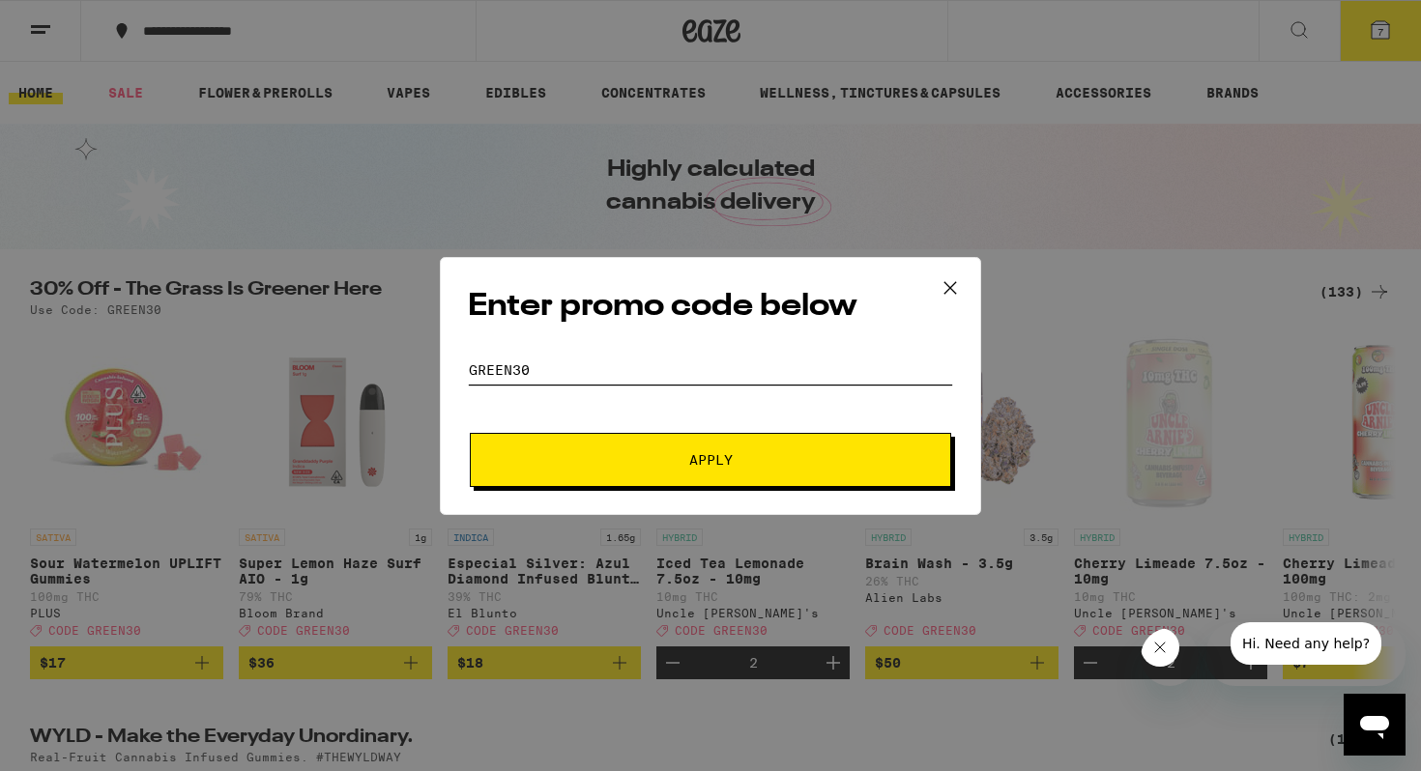
type input "green30"
click at [654, 450] on button "Apply" at bounding box center [710, 460] width 481 height 54
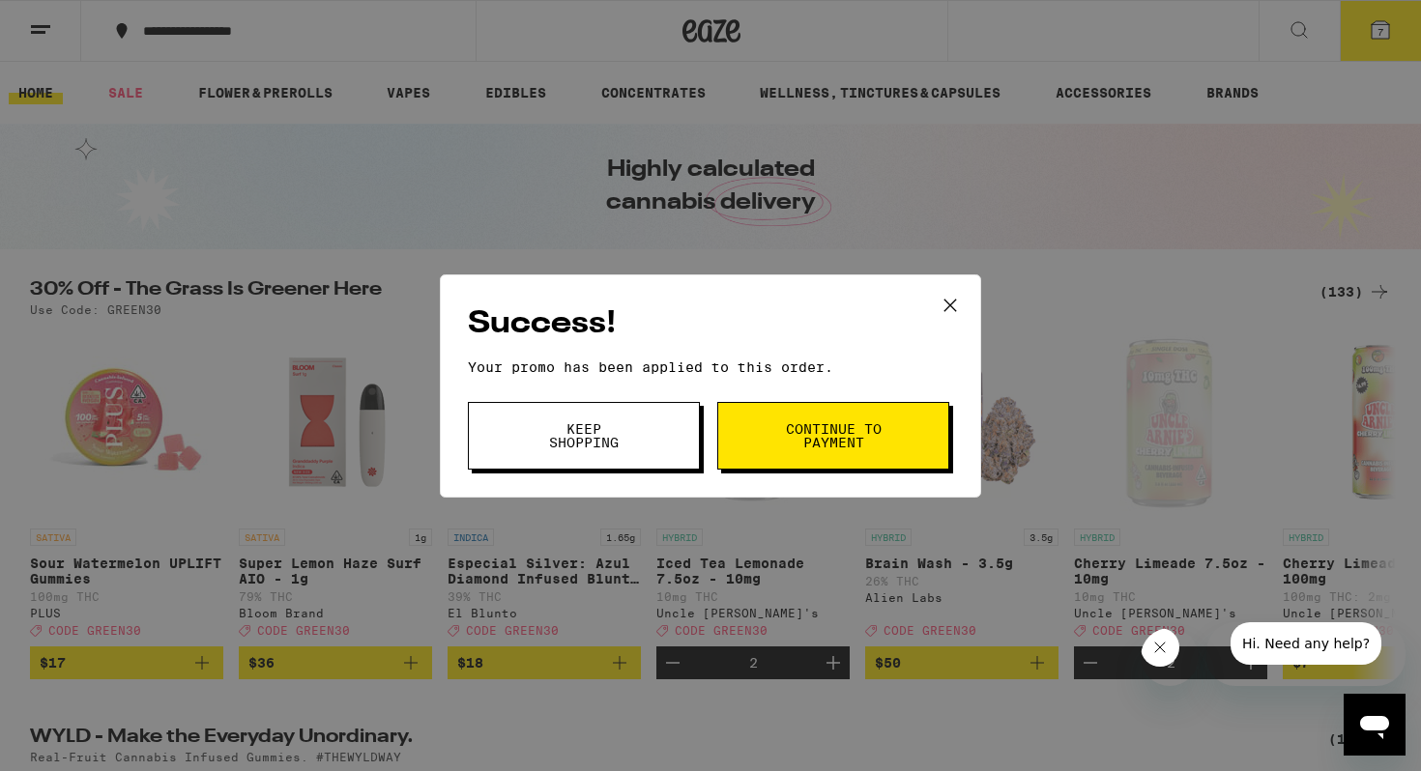
click at [860, 443] on span "Continue to payment" at bounding box center [833, 435] width 99 height 27
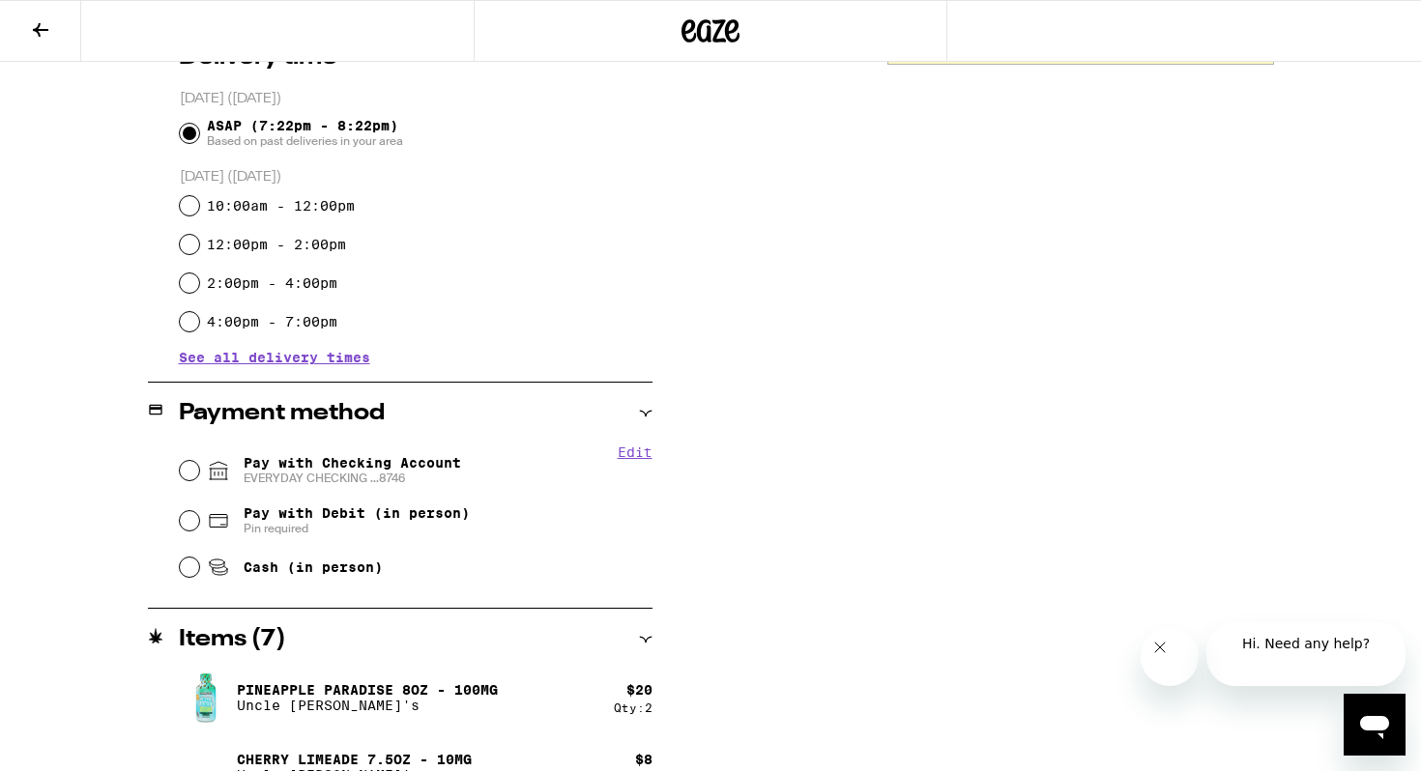
scroll to position [517, 0]
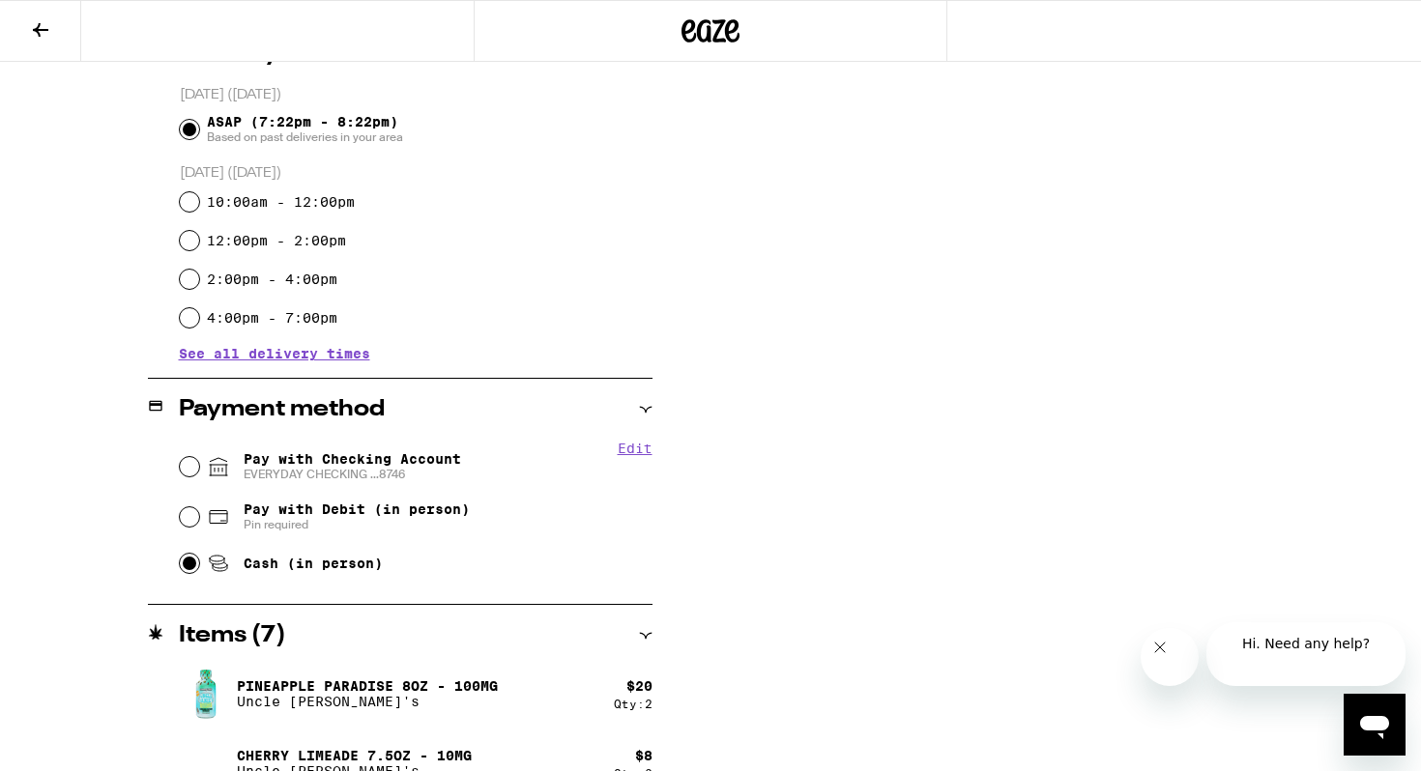
click at [189, 569] on input "Cash (in person)" at bounding box center [189, 563] width 19 height 19
radio input "true"
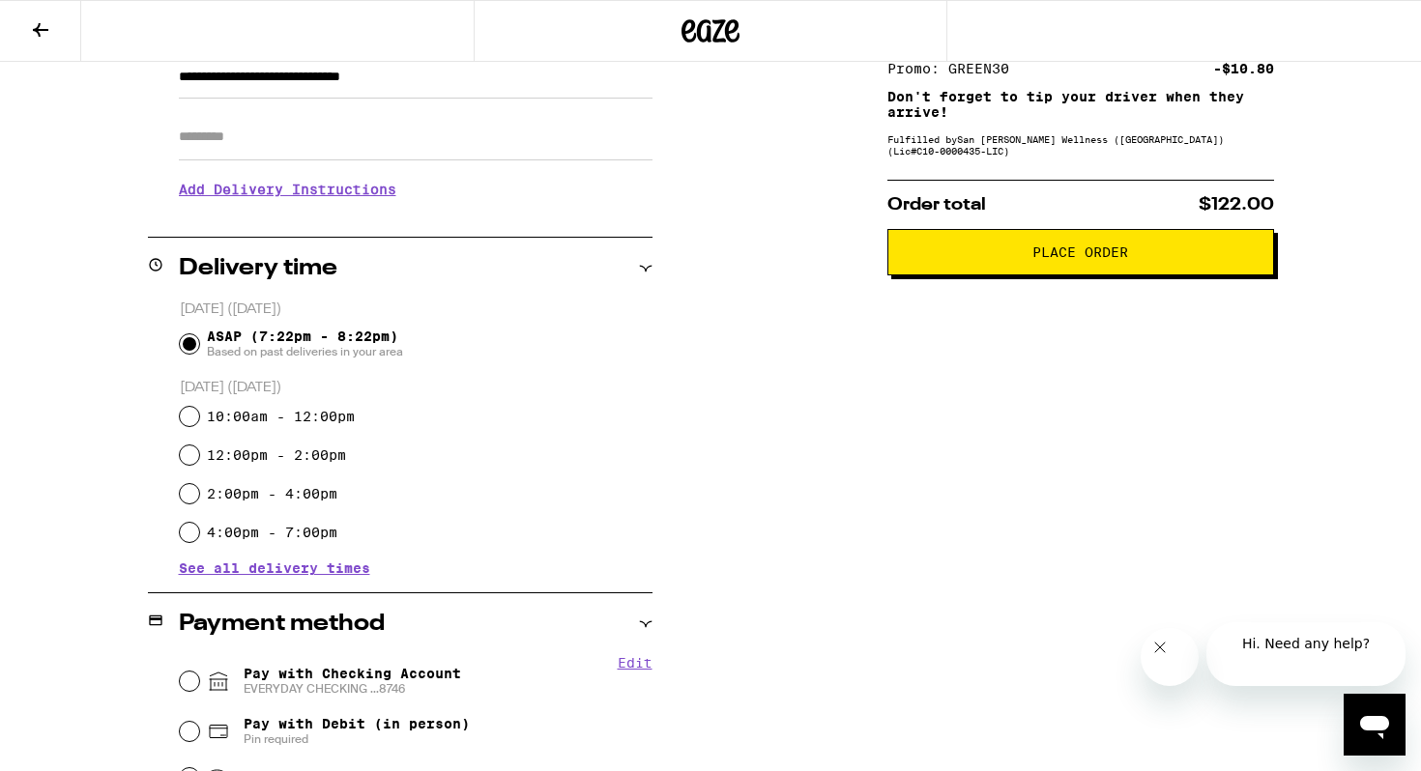
scroll to position [324, 0]
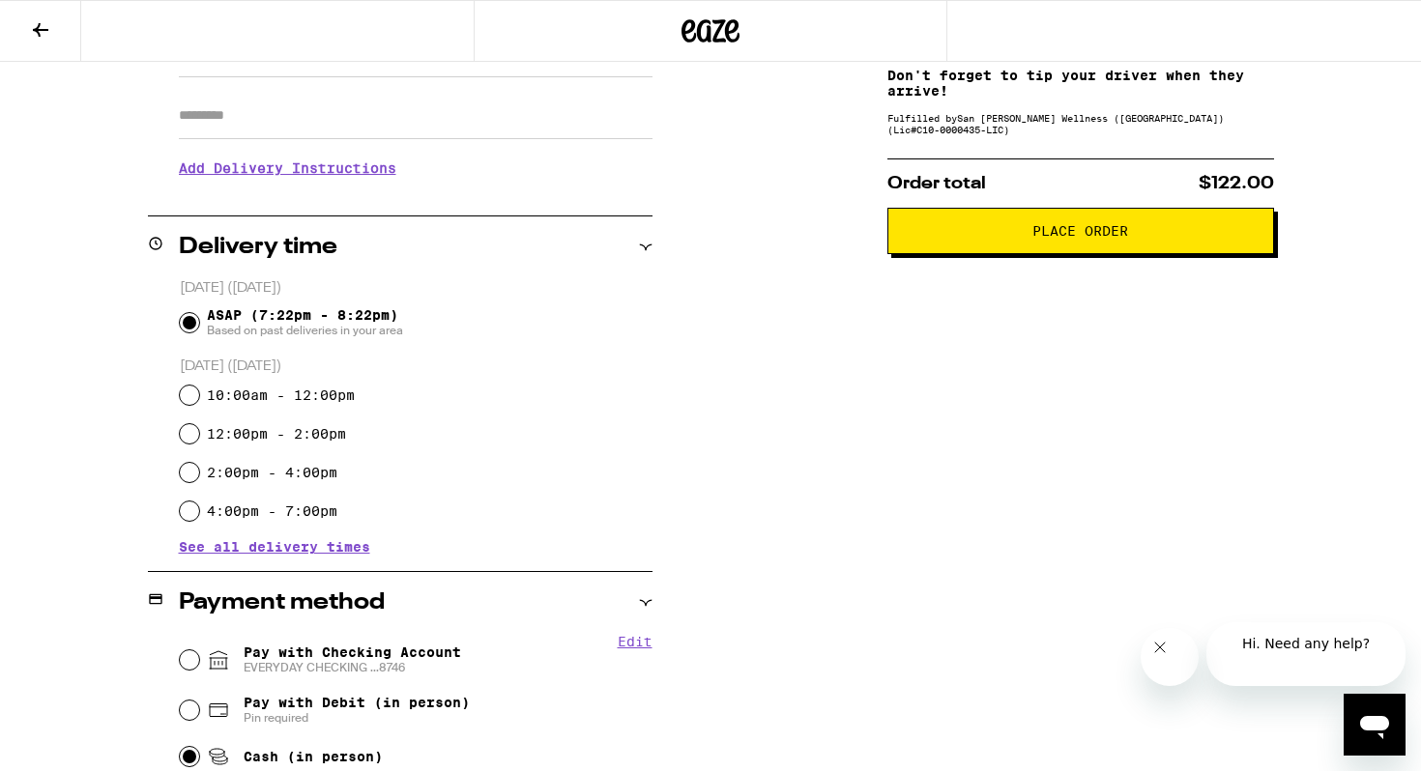
click at [1011, 231] on span "Place Order" at bounding box center [1081, 231] width 354 height 14
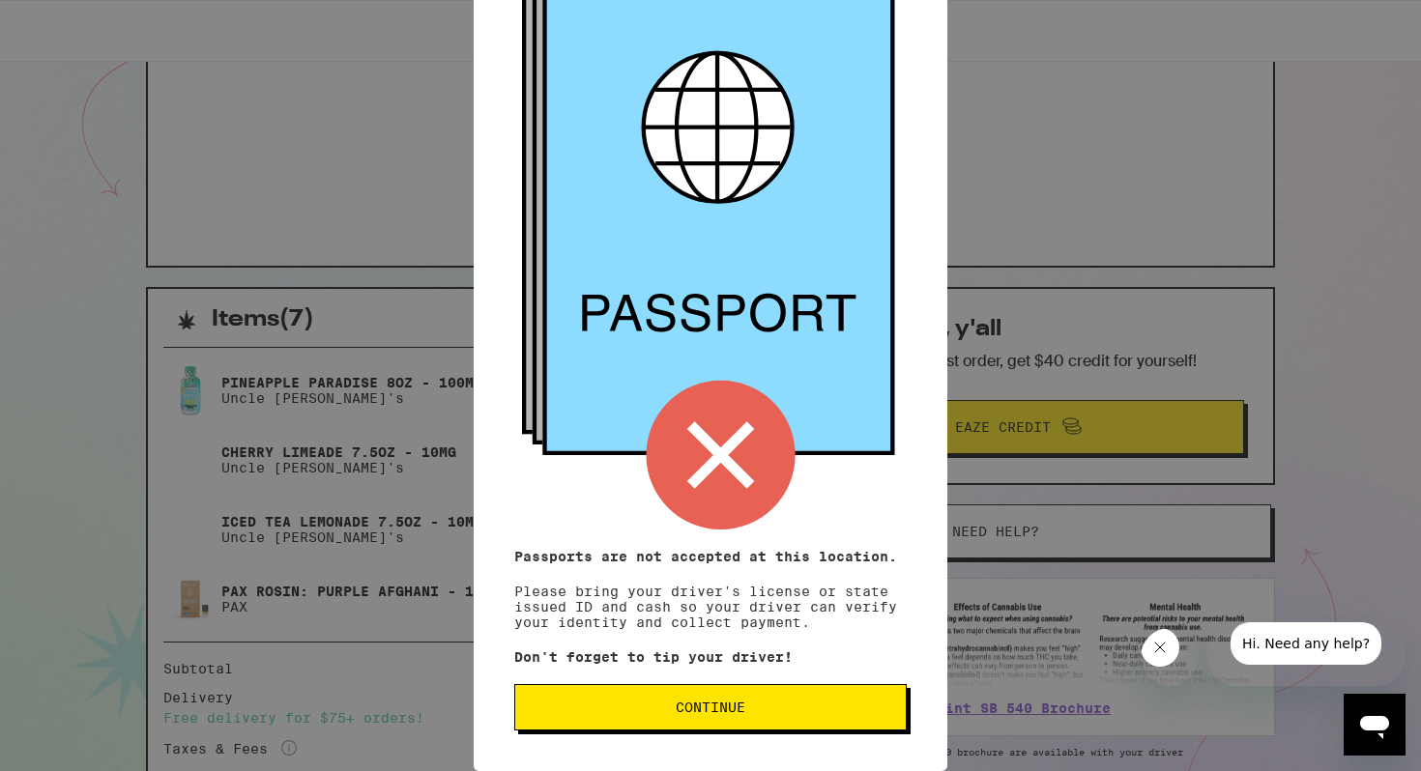
scroll to position [219, 0]
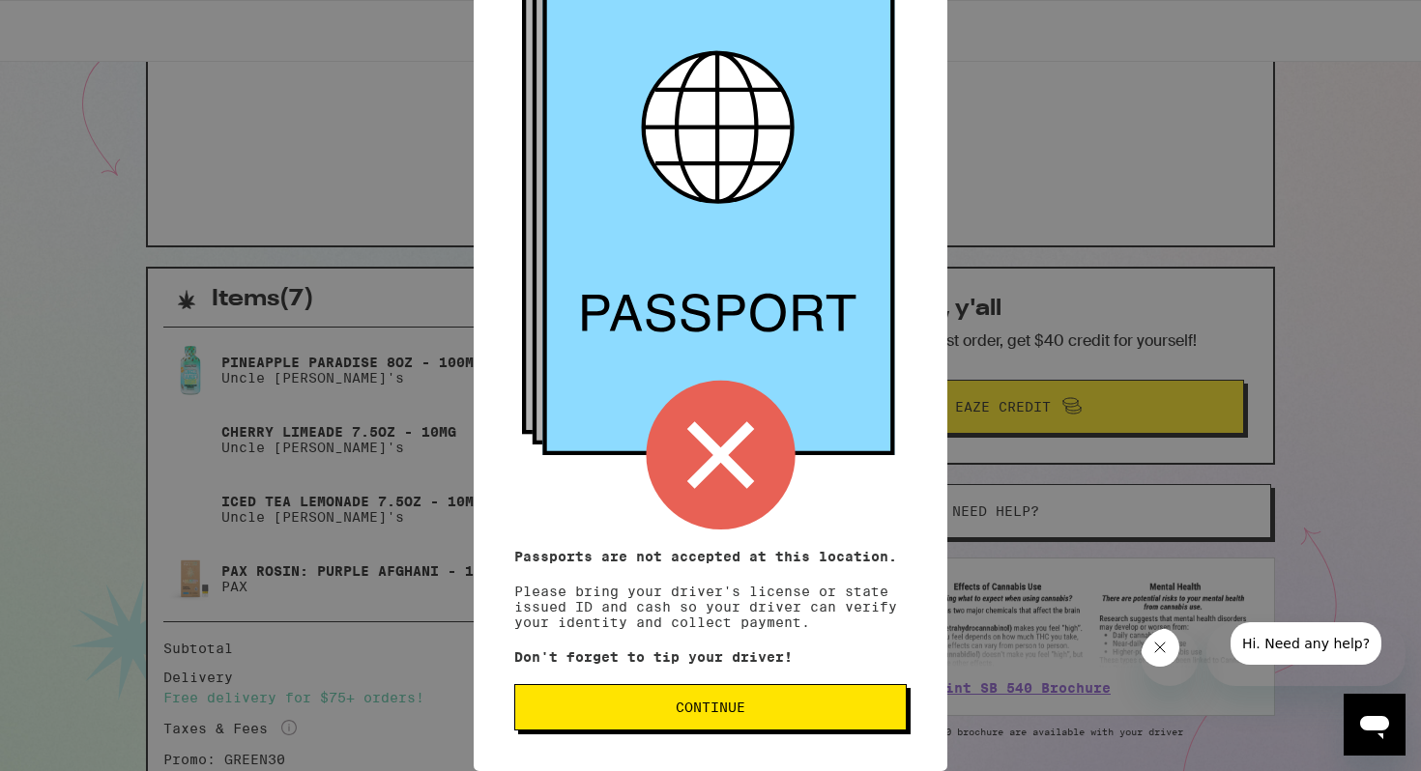
click at [796, 701] on span "Continue" at bounding box center [711, 708] width 360 height 14
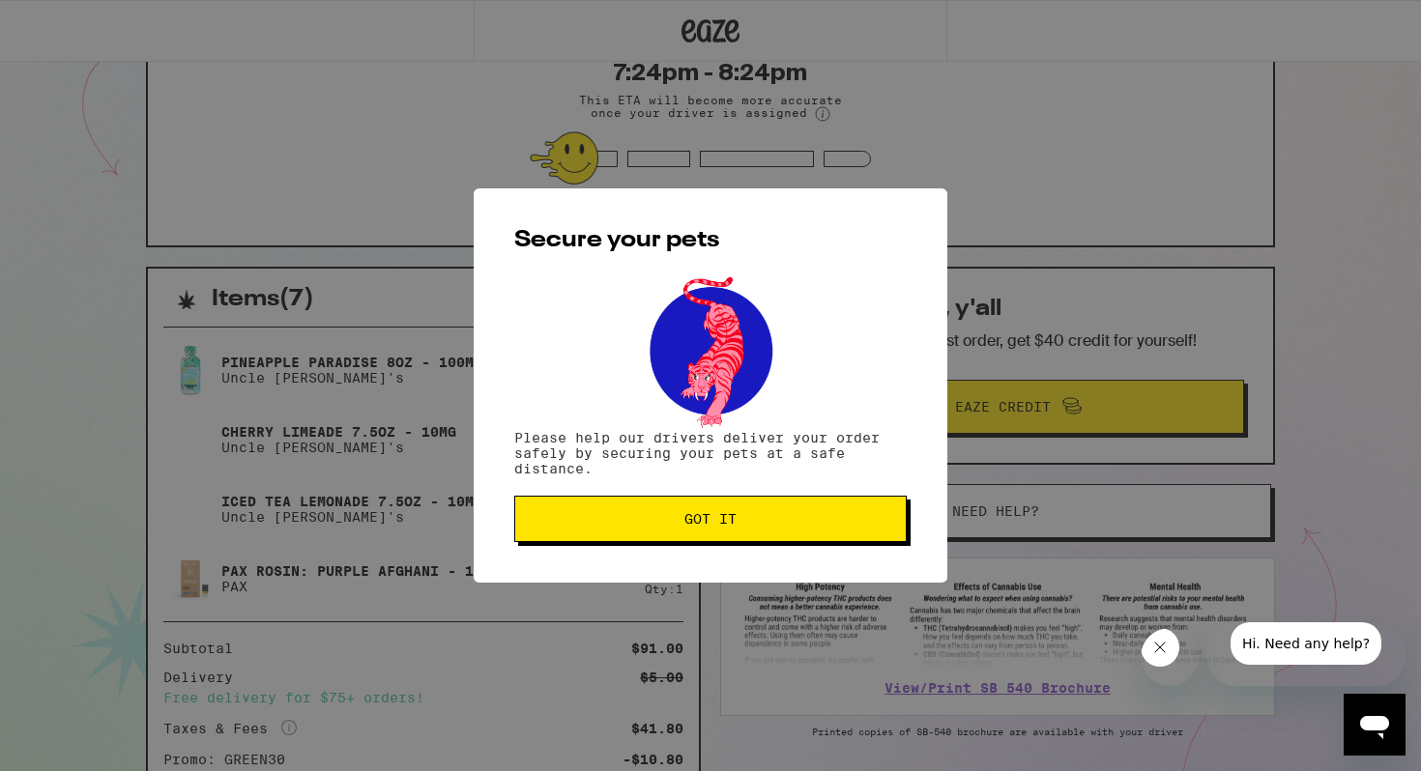
click at [762, 538] on button "Got it" at bounding box center [710, 519] width 393 height 46
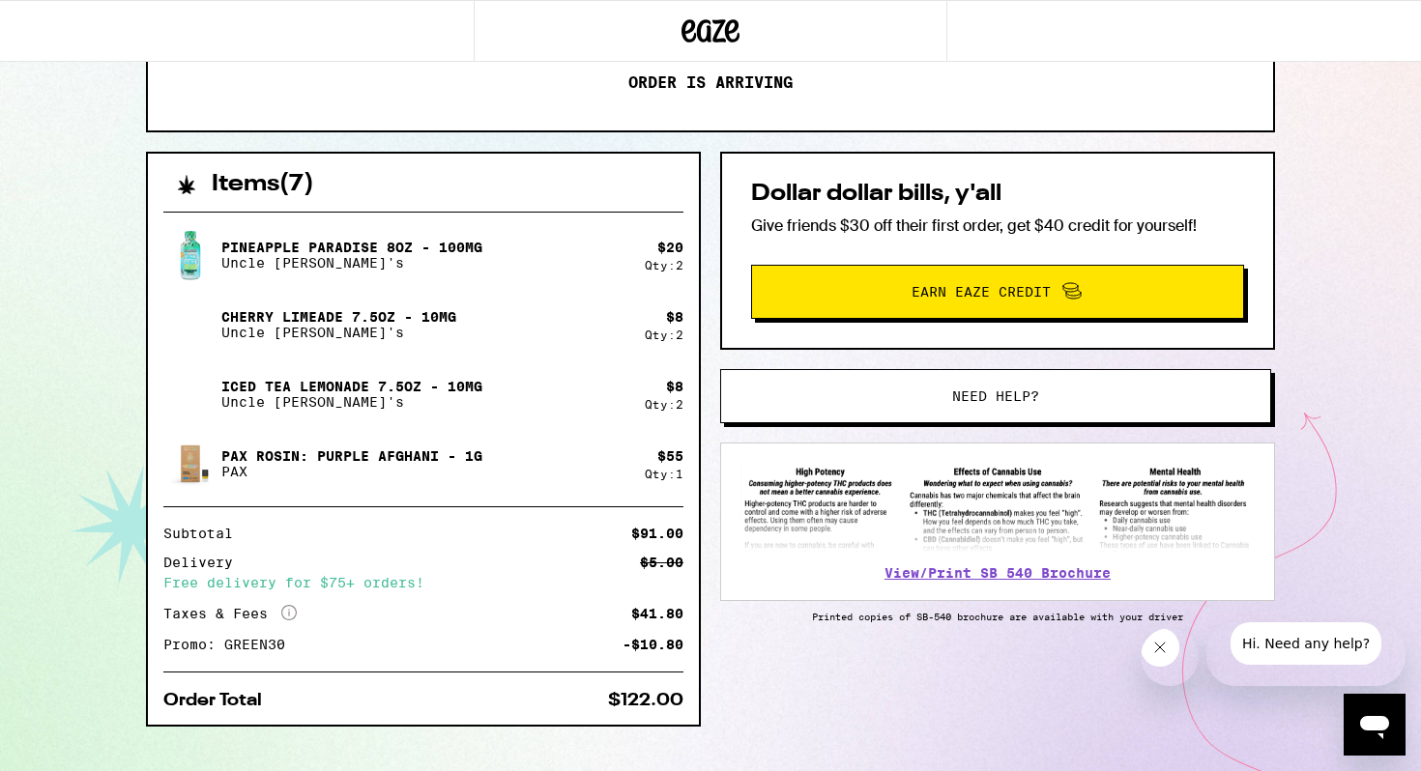
scroll to position [367, 0]
